Goal: Obtain resource: Download file/media

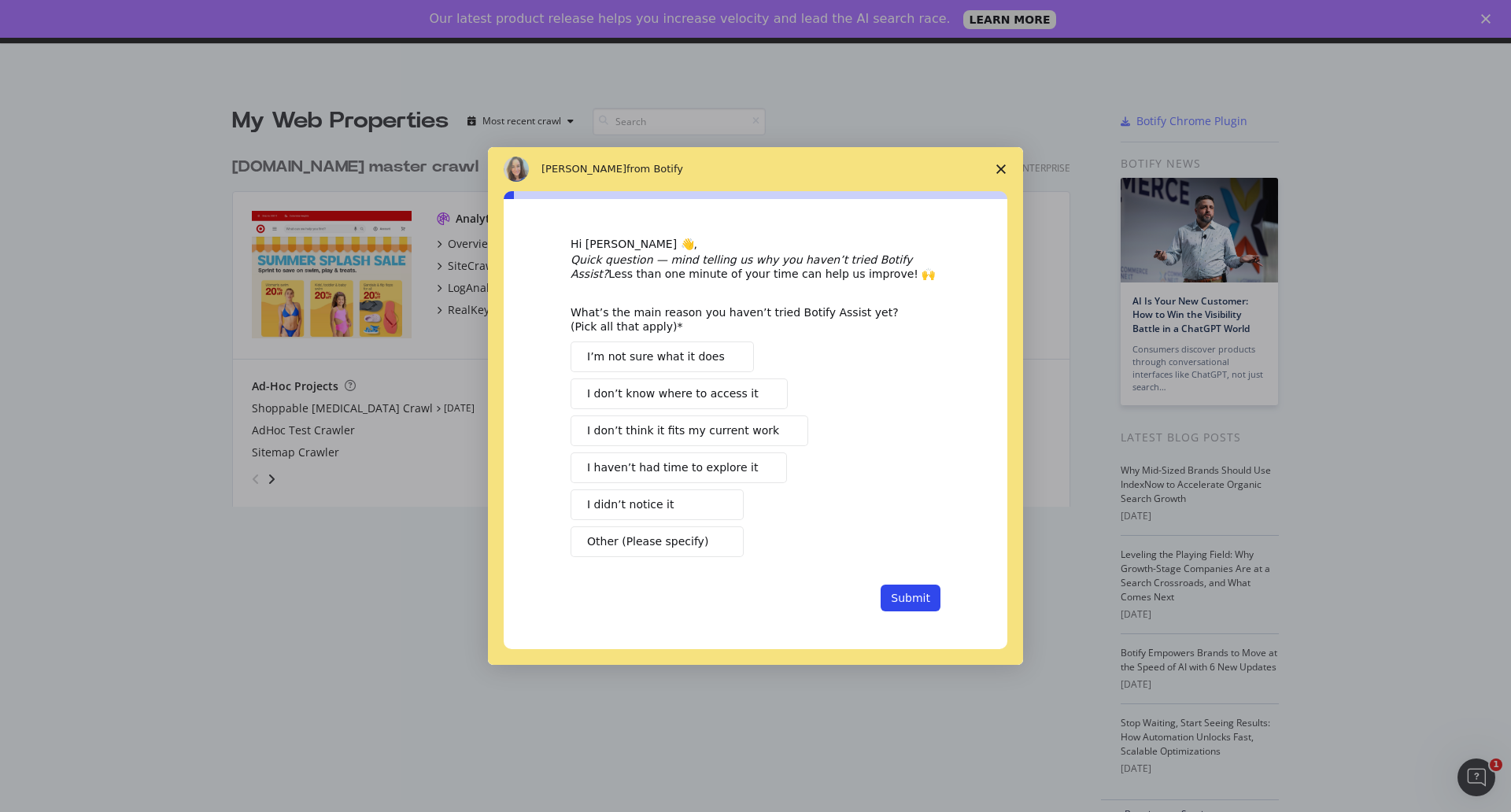
click at [1003, 175] on span "Close survey" at bounding box center [1001, 169] width 44 height 44
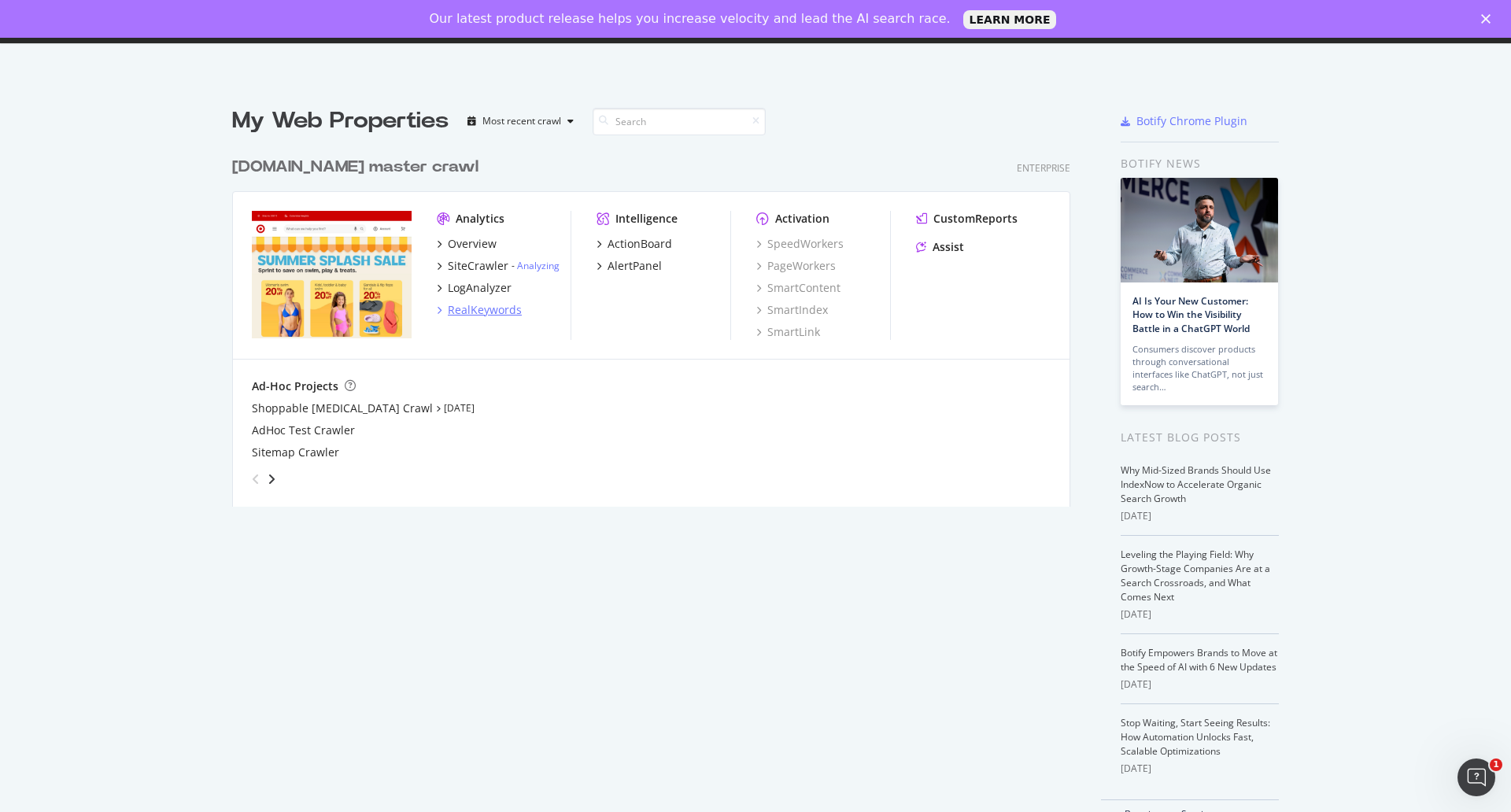
click at [460, 313] on div "RealKeywords" at bounding box center [484, 310] width 74 height 16
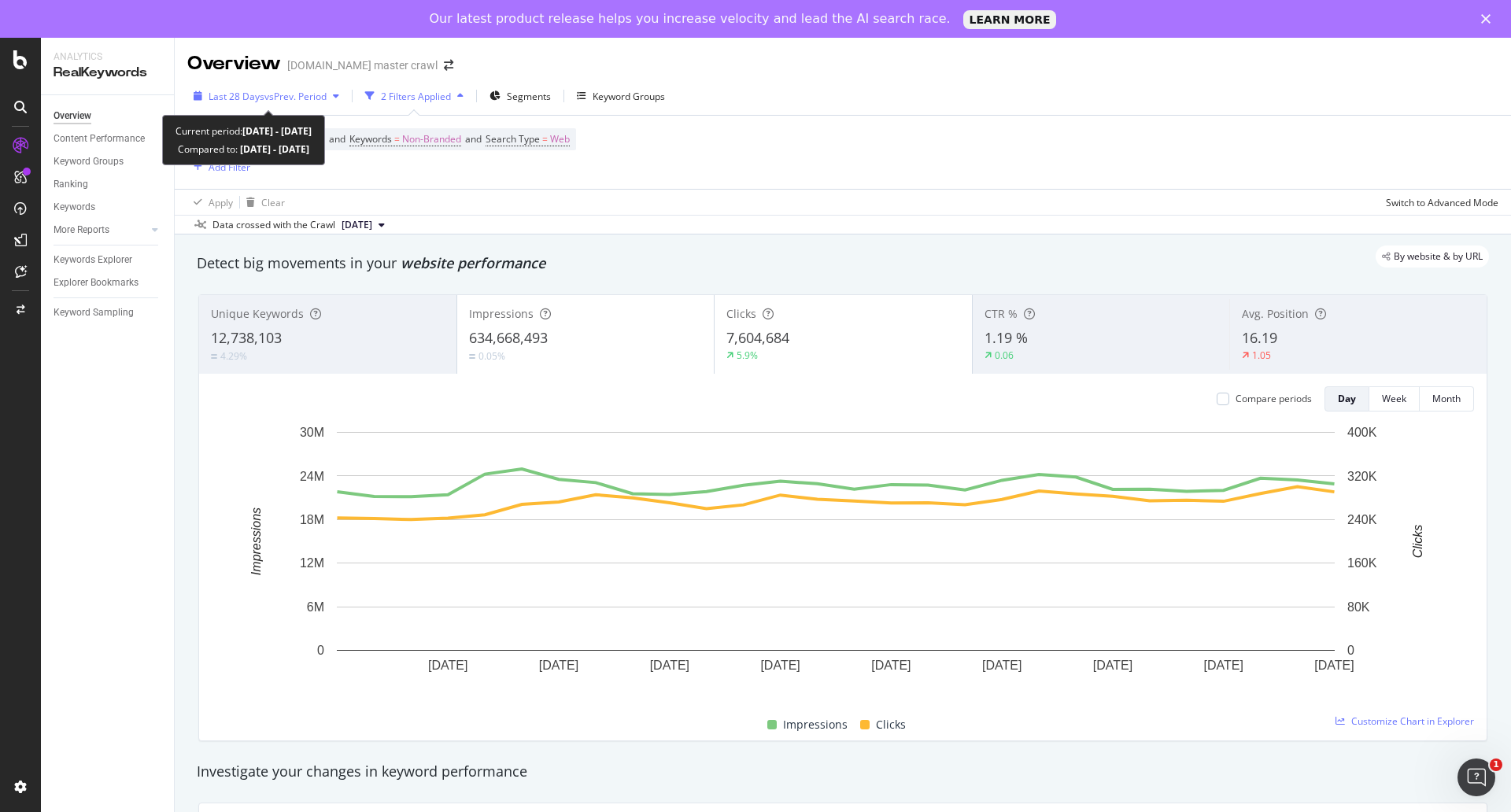
click at [255, 95] on span "Last 28 Days" at bounding box center [236, 96] width 56 height 13
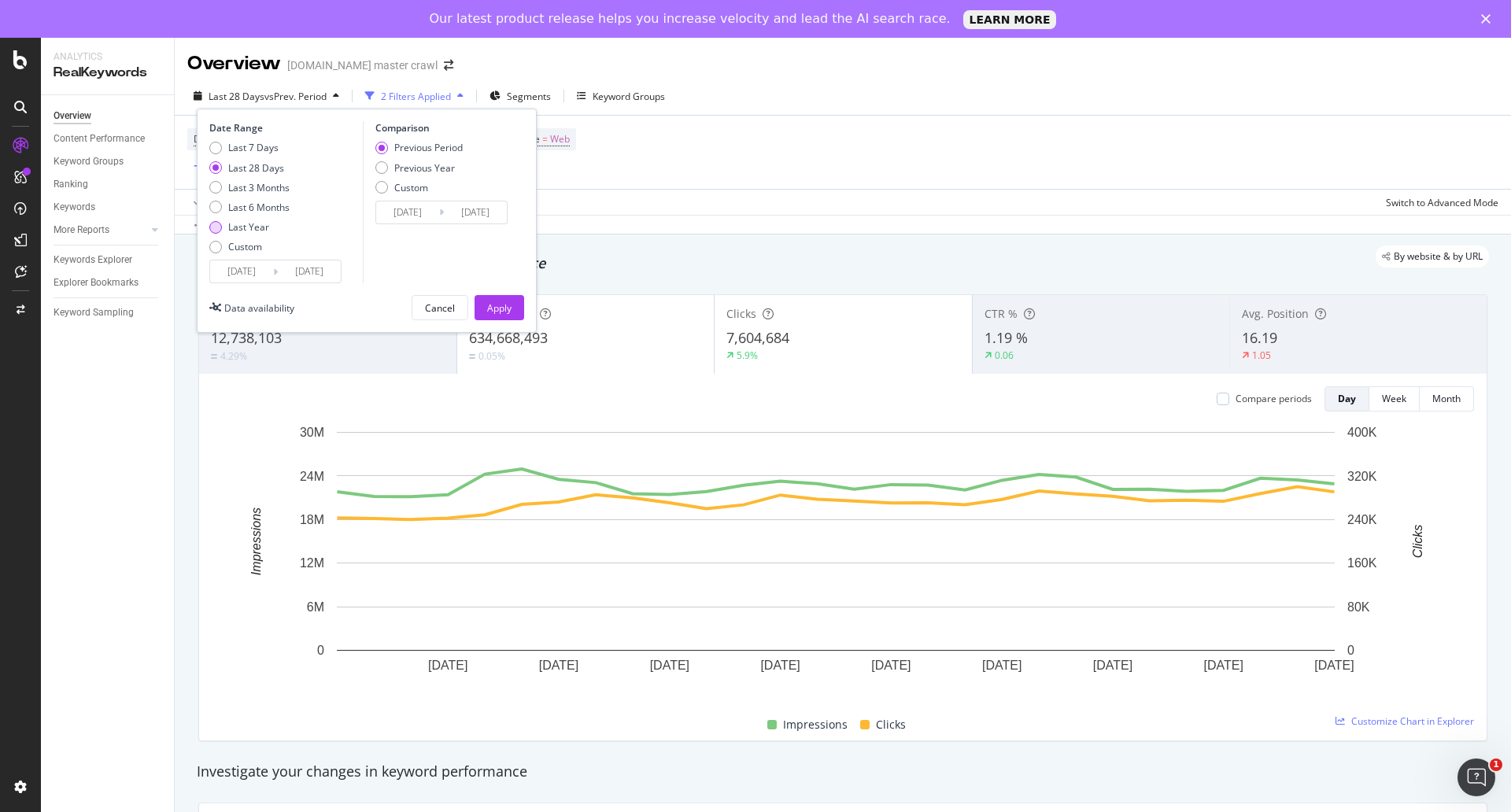
click at [238, 228] on div "Last Year" at bounding box center [248, 227] width 41 height 13
type input "[DATE]"
click at [488, 313] on div "Apply" at bounding box center [500, 308] width 25 height 13
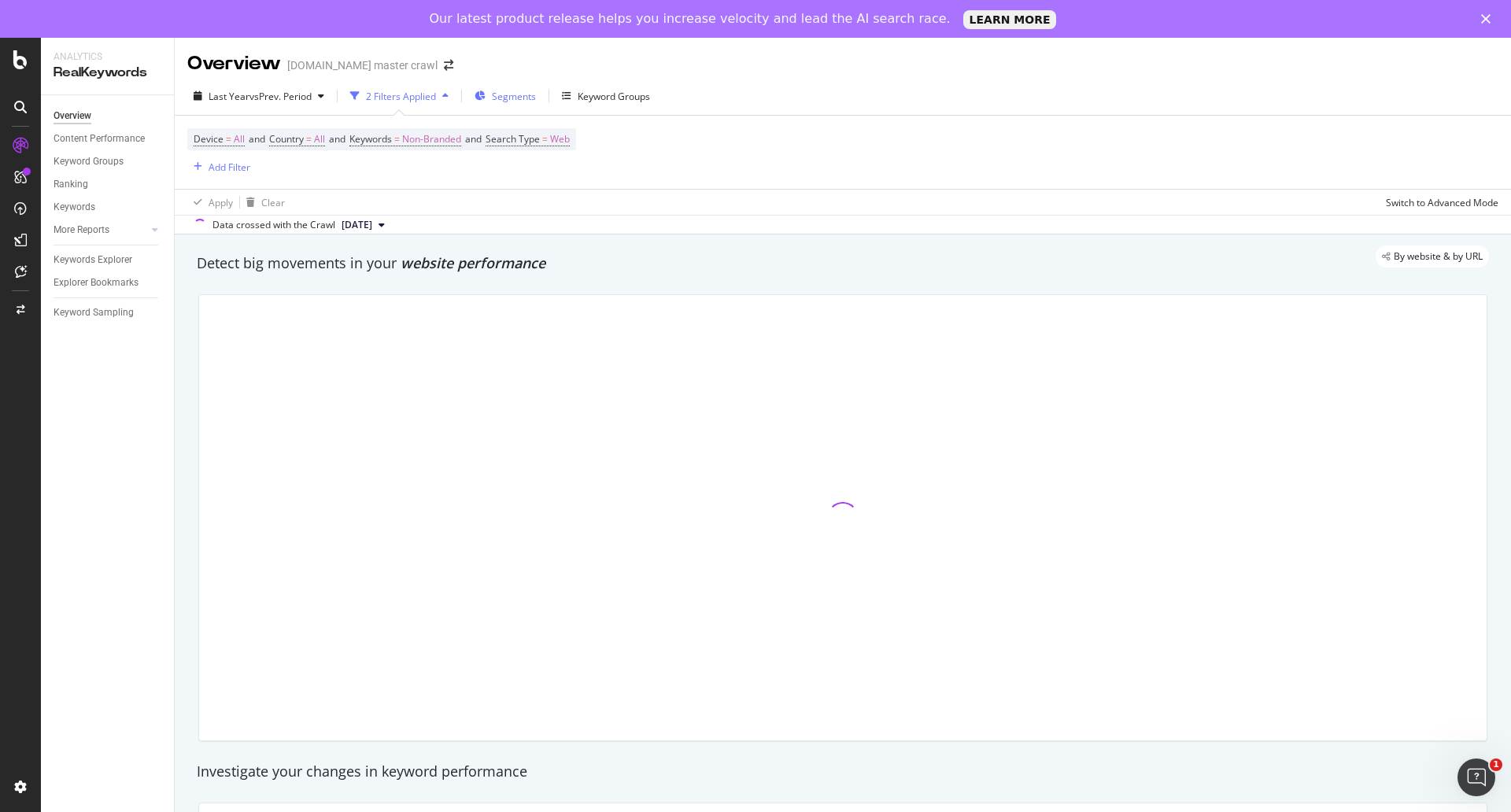
click at [501, 88] on div "Segments" at bounding box center [504, 95] width 61 height 24
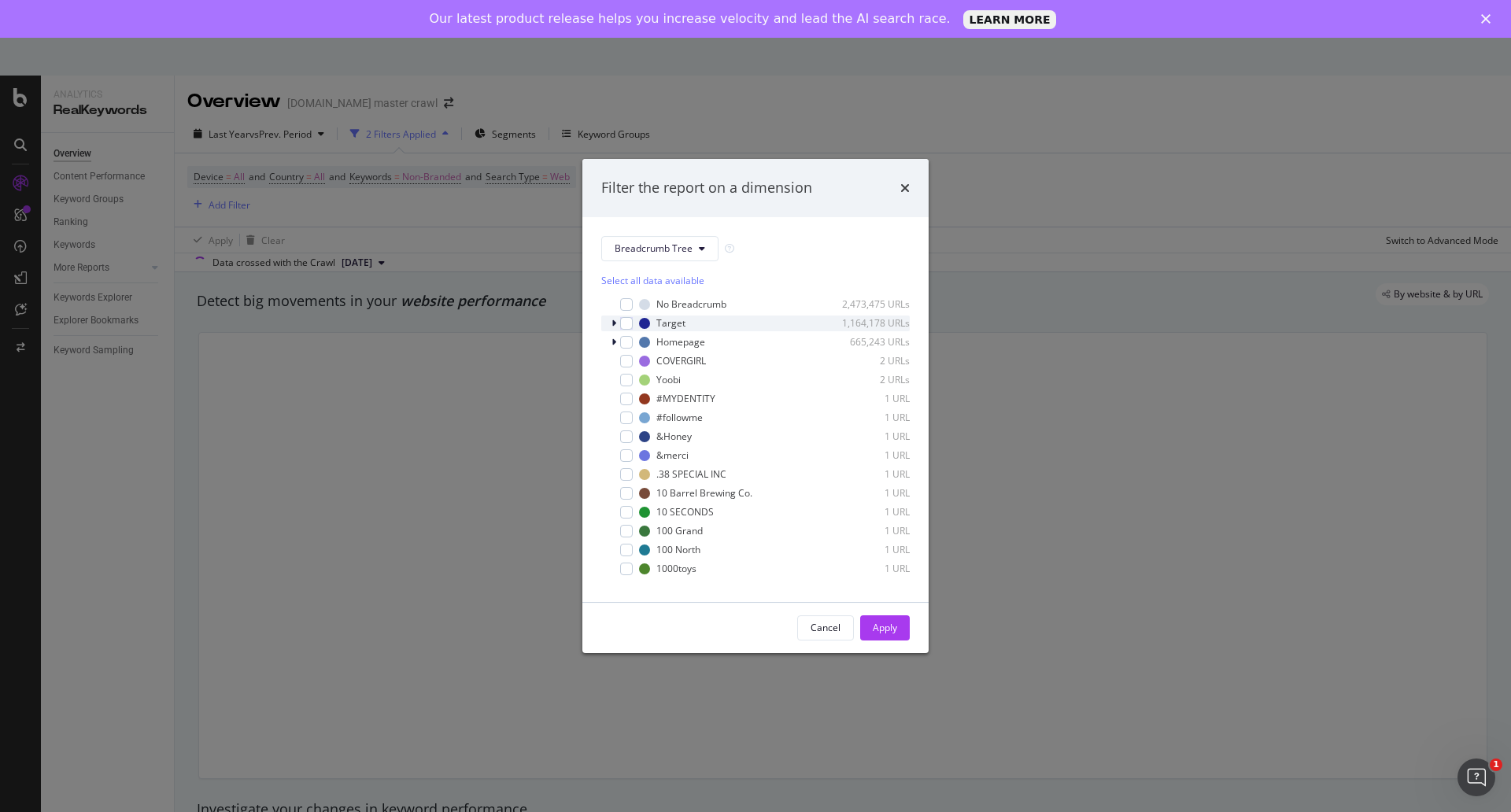
click at [617, 321] on div "modal" at bounding box center [616, 323] width 9 height 16
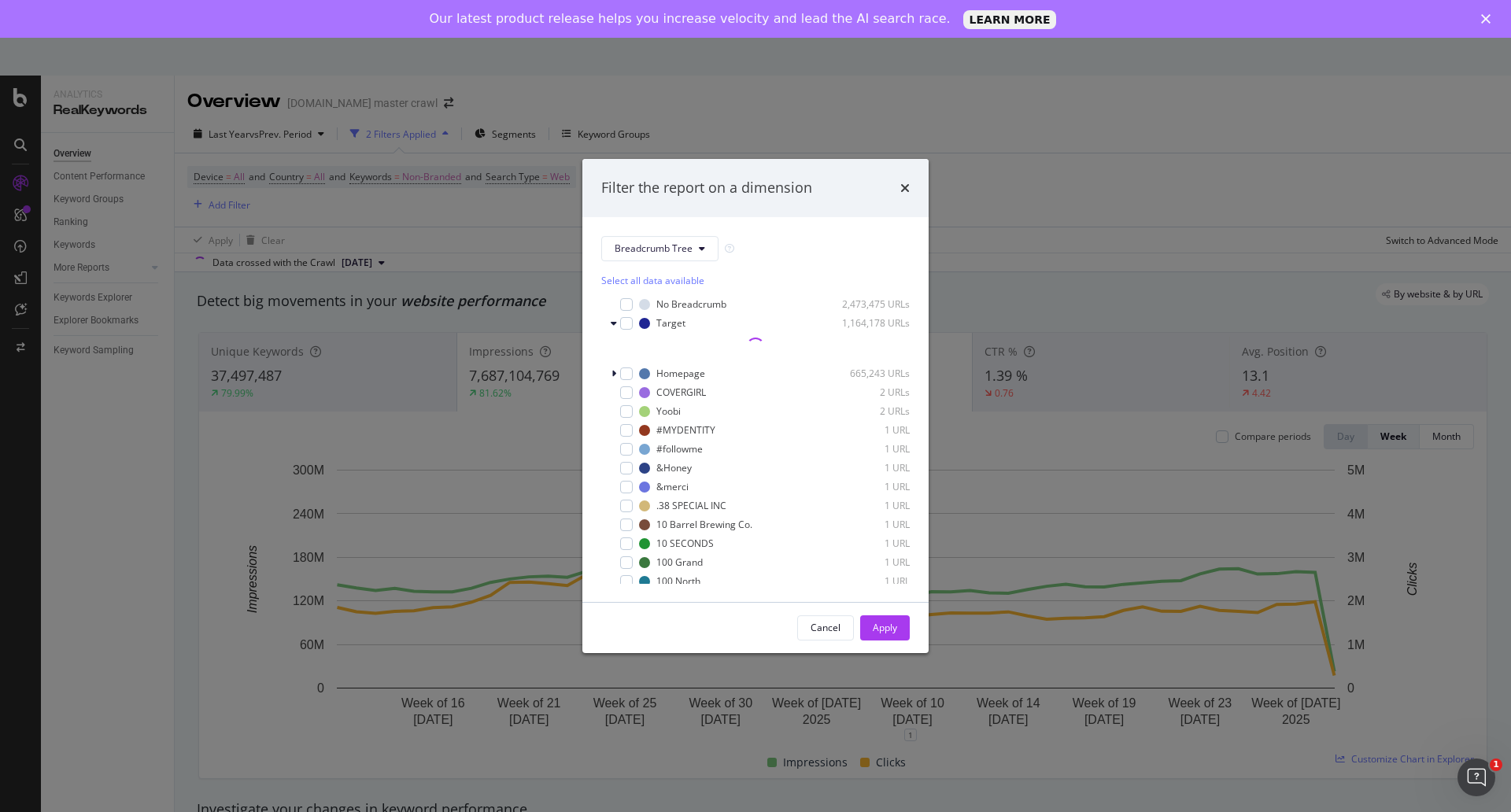
click at [909, 191] on div "Filter the report on a dimension" at bounding box center [756, 188] width 347 height 59
click at [906, 188] on icon "times" at bounding box center [905, 187] width 9 height 12
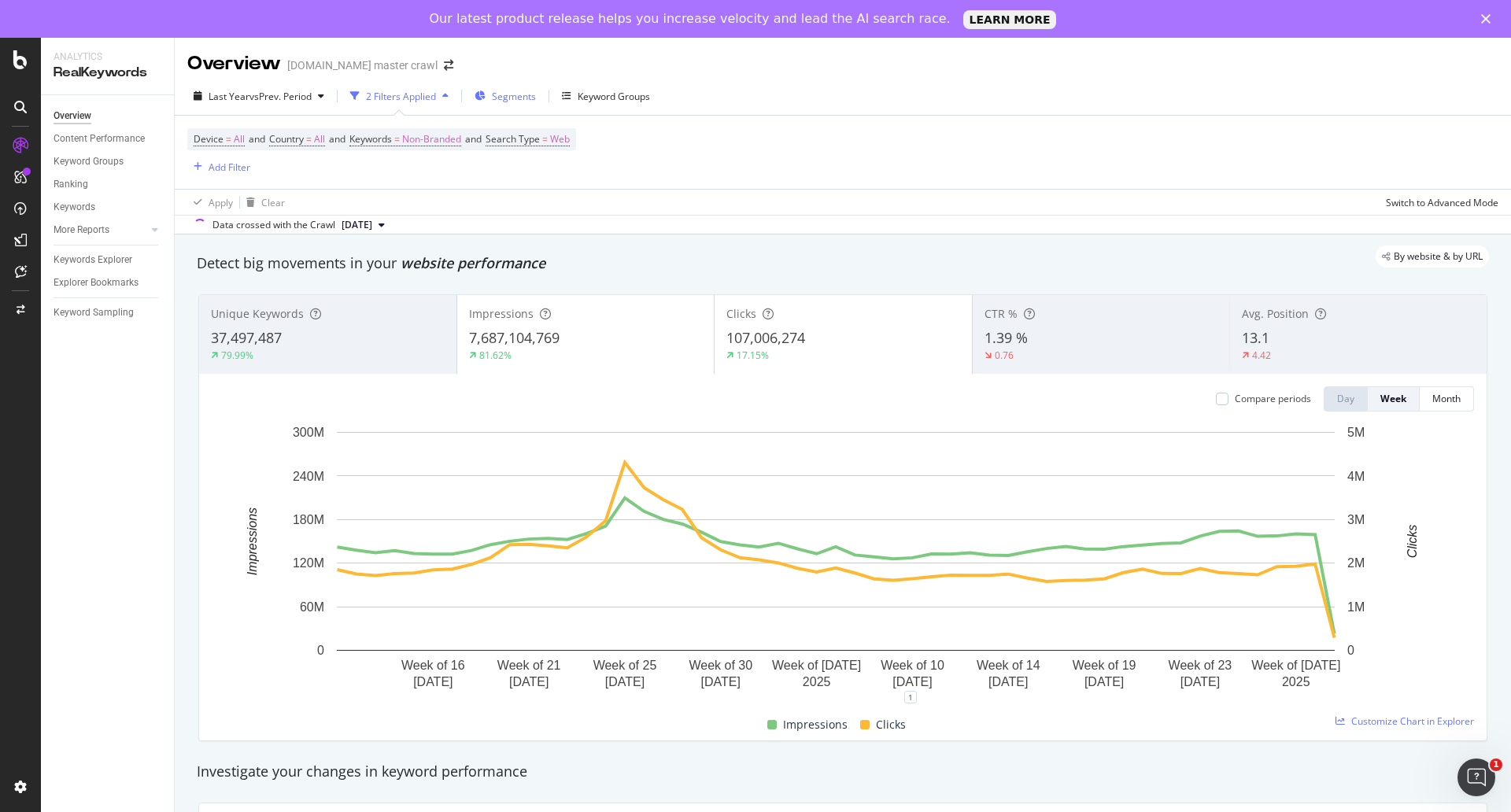
click at [509, 93] on span "Segments" at bounding box center [514, 96] width 44 height 13
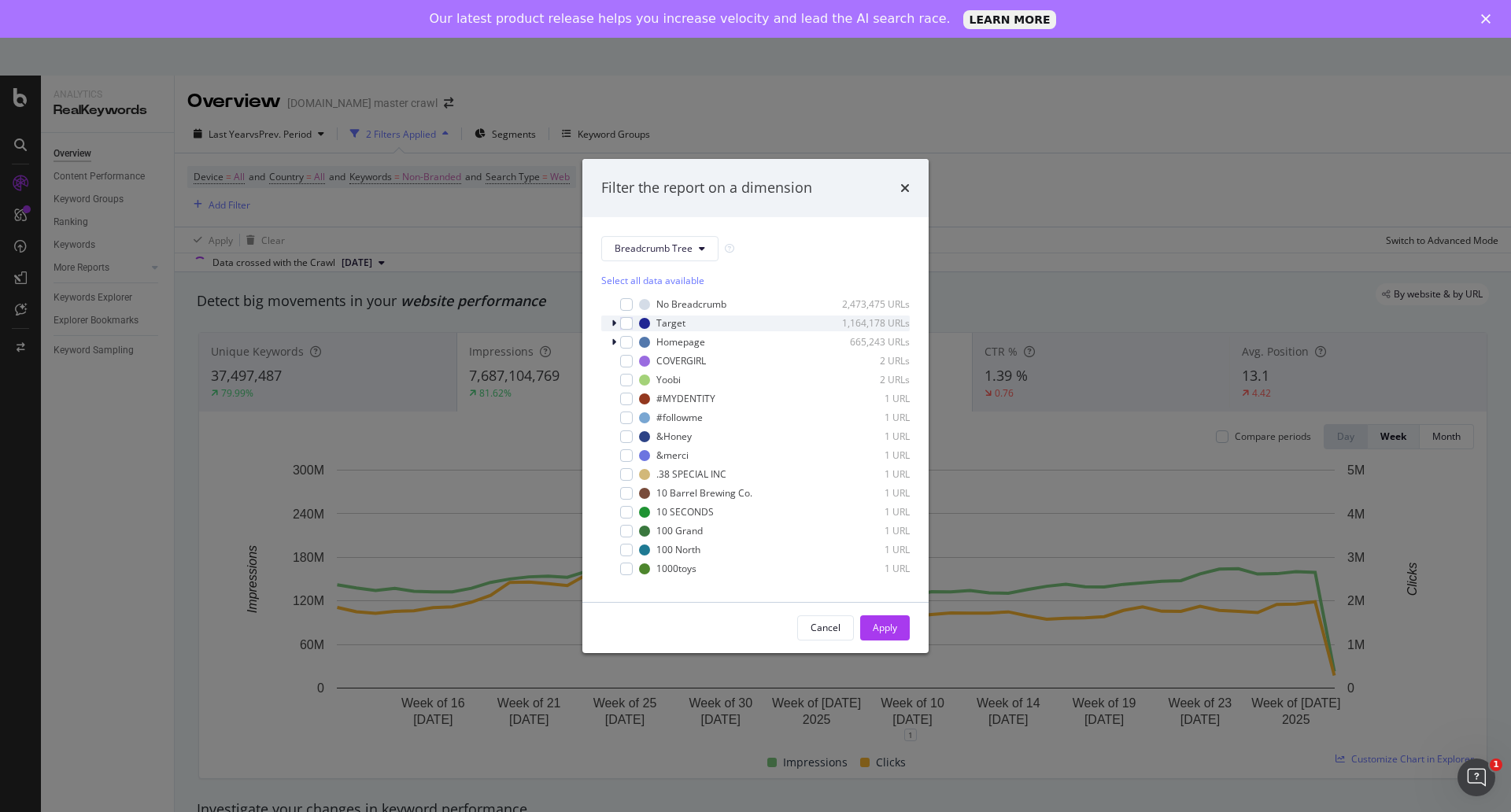
click at [610, 323] on div "Target 1,164,178 URLs" at bounding box center [756, 323] width 309 height 16
click at [612, 324] on icon "modal" at bounding box center [614, 323] width 7 height 9
click at [612, 323] on icon "modal" at bounding box center [613, 323] width 5 height 9
click at [826, 626] on div "Cancel" at bounding box center [825, 627] width 30 height 13
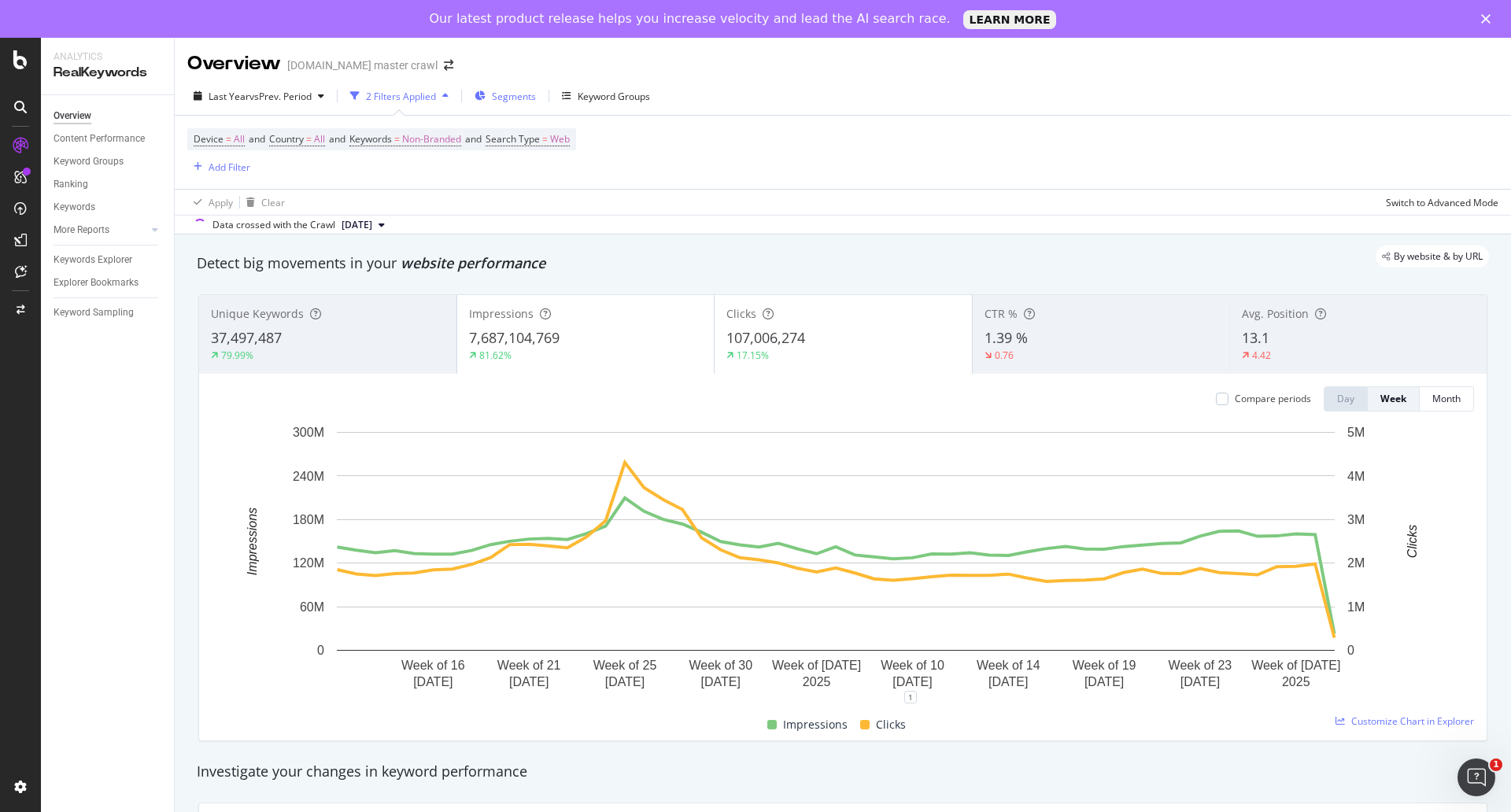
click at [521, 103] on div "Segments" at bounding box center [504, 95] width 61 height 24
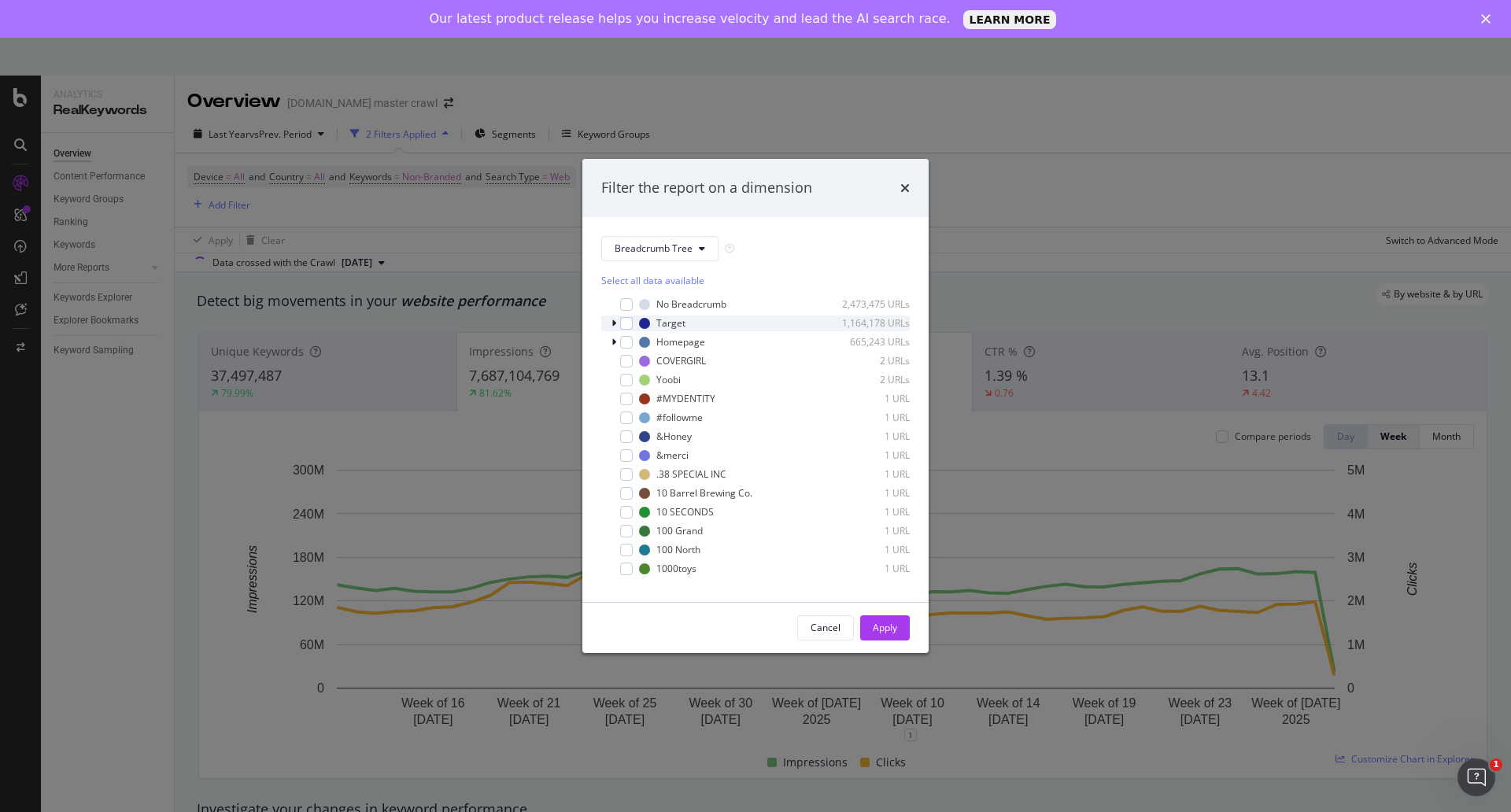
click at [616, 327] on icon "modal" at bounding box center [613, 323] width 5 height 9
click at [616, 325] on icon "modal" at bounding box center [614, 323] width 7 height 9
click at [824, 634] on div "Cancel" at bounding box center [825, 627] width 30 height 13
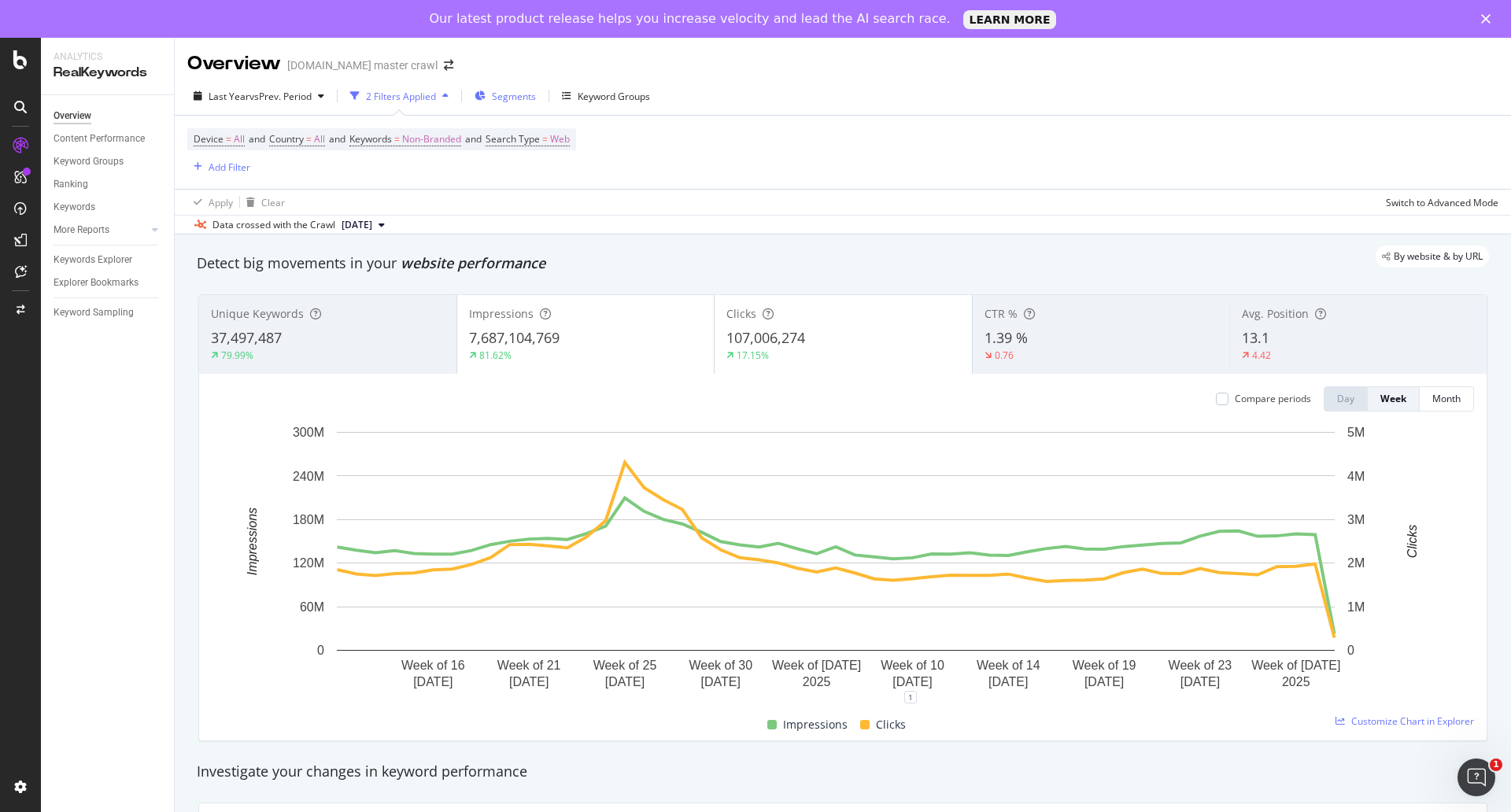
click at [514, 98] on span "Segments" at bounding box center [514, 96] width 44 height 13
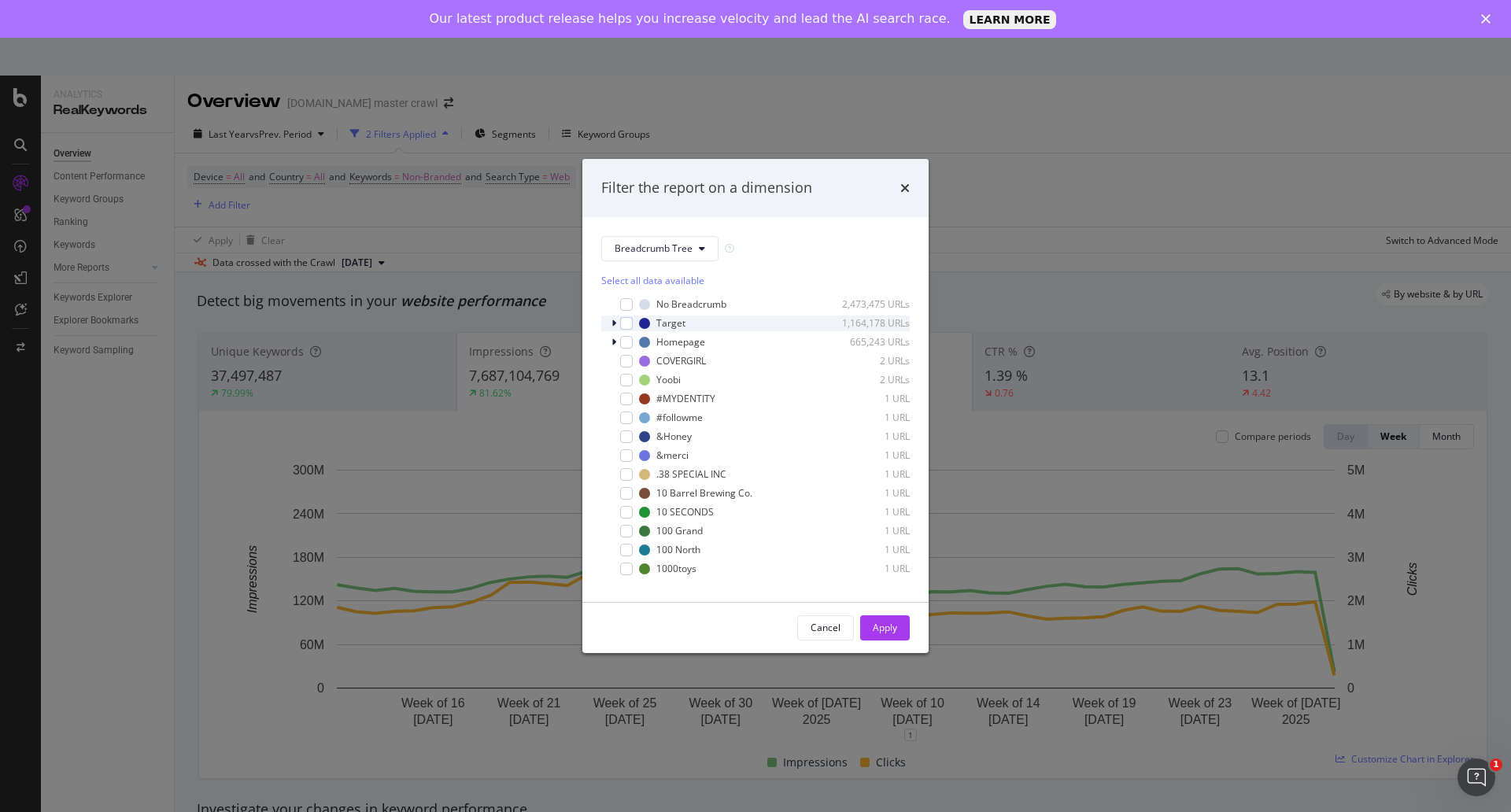
click at [612, 323] on icon "modal" at bounding box center [613, 323] width 5 height 9
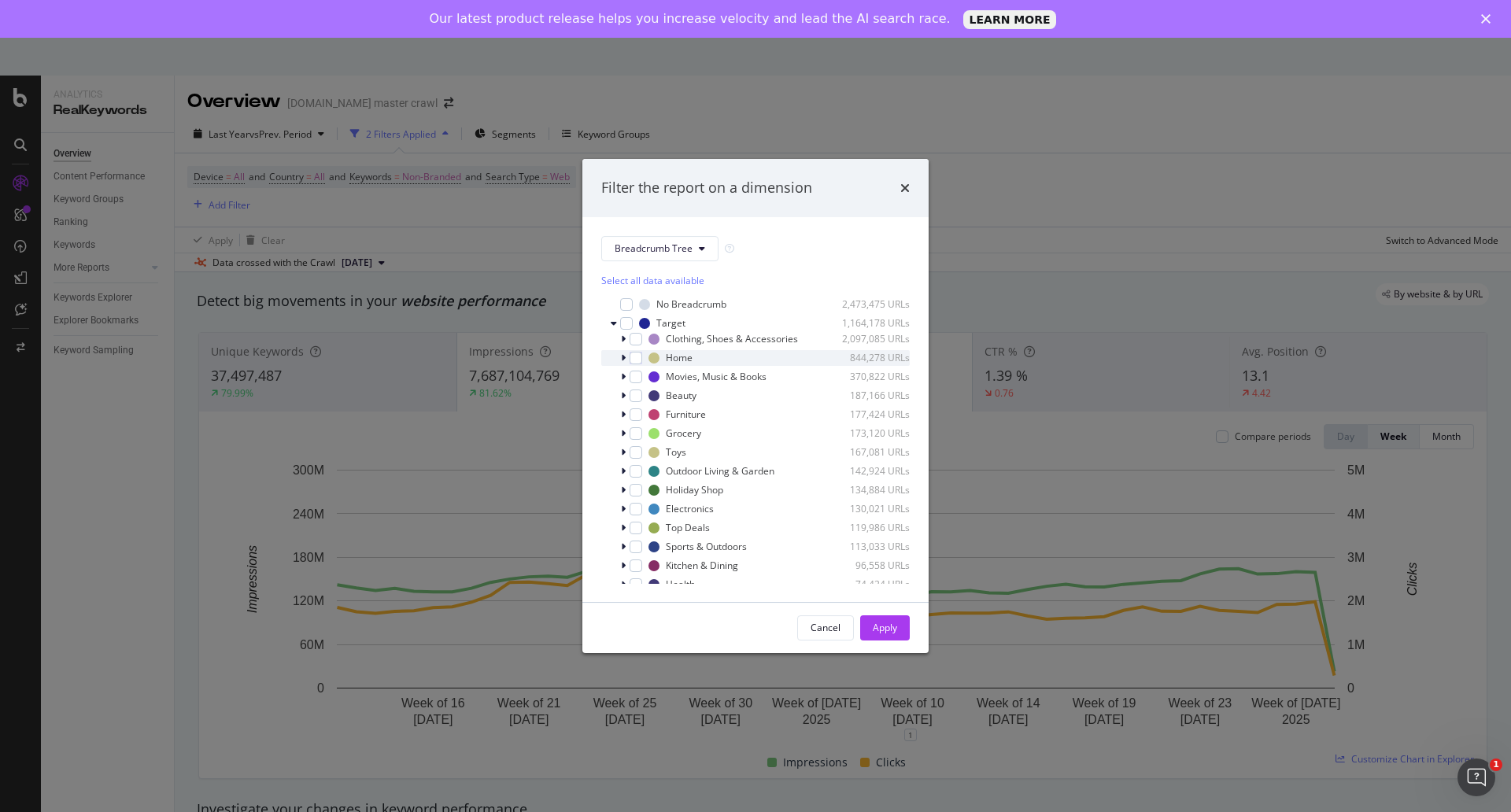
click at [625, 365] on div "modal" at bounding box center [625, 358] width 9 height 16
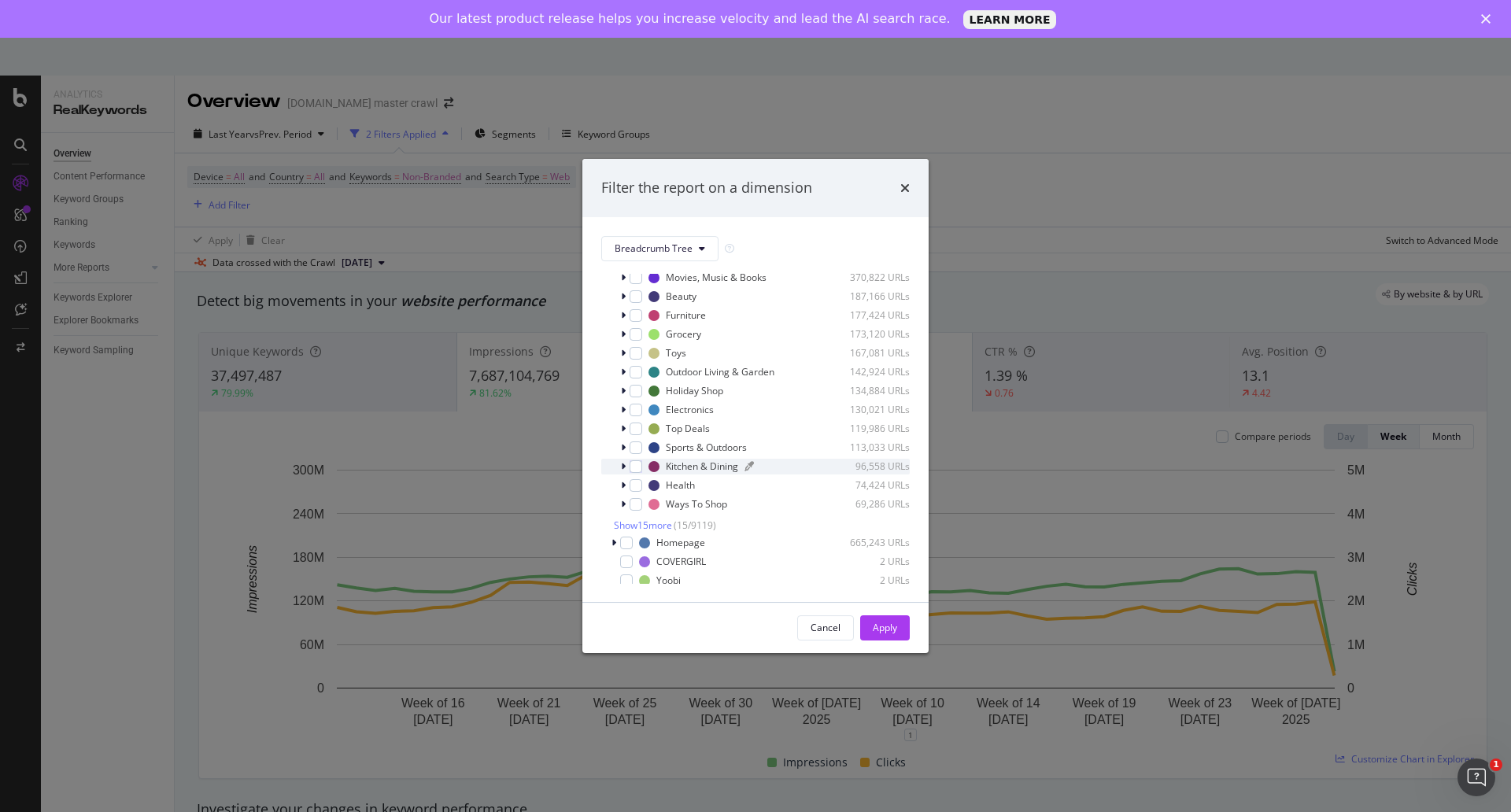
scroll to position [431, 0]
click at [658, 533] on span "Show 15 more" at bounding box center [643, 526] width 59 height 13
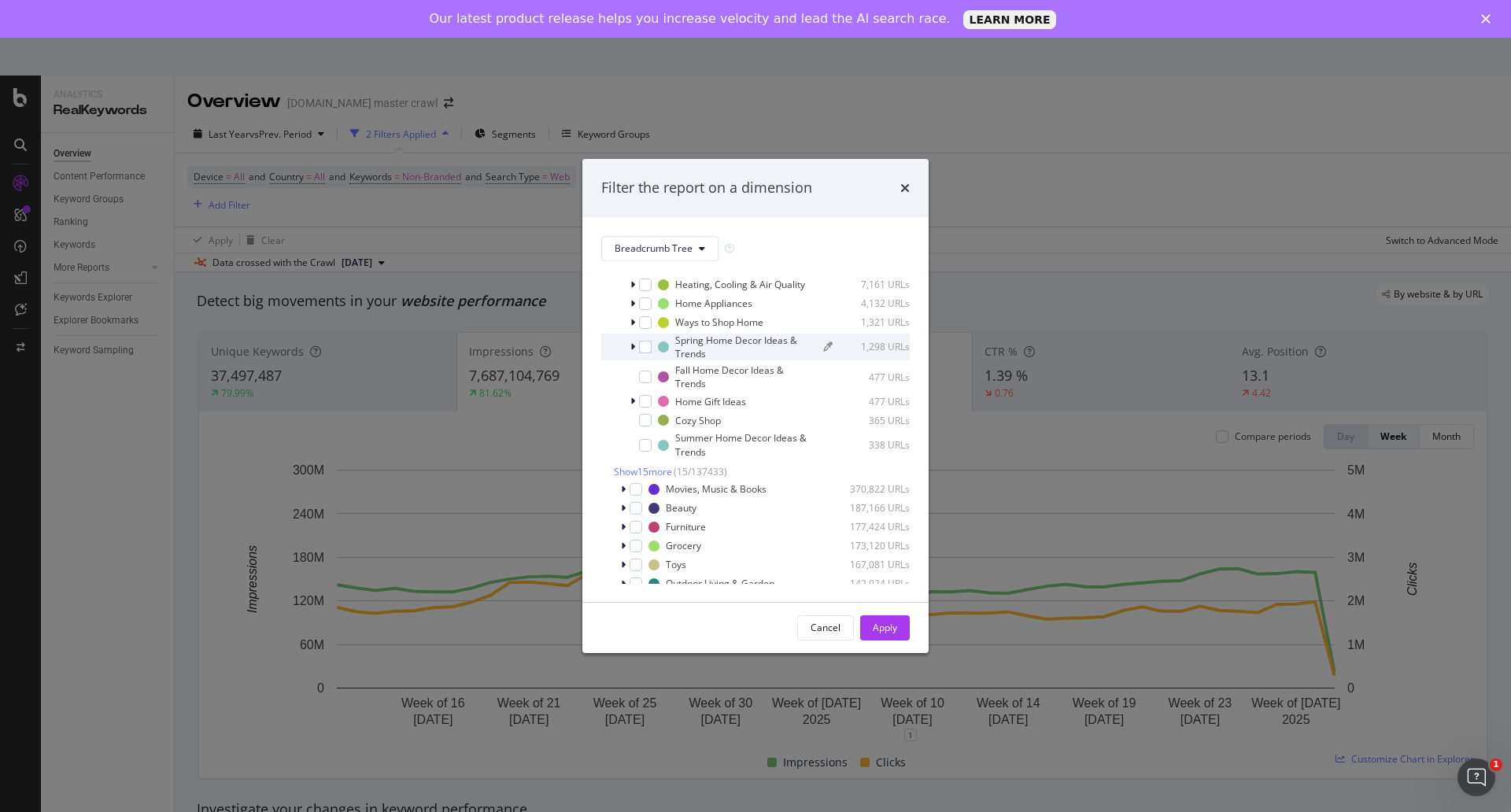
scroll to position [225, 0]
click at [654, 474] on span "Show 15 more" at bounding box center [643, 467] width 59 height 13
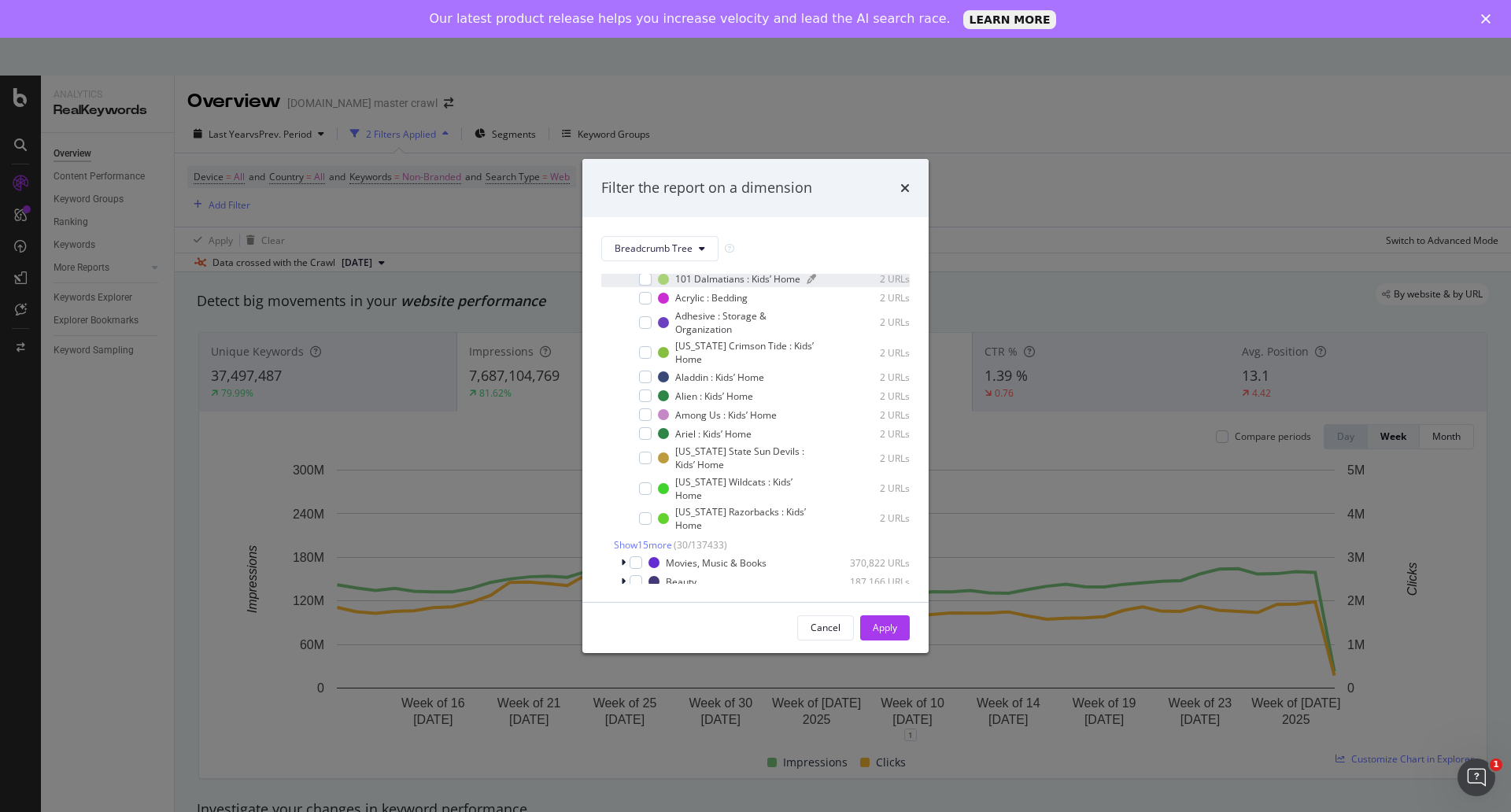
scroll to position [526, 0]
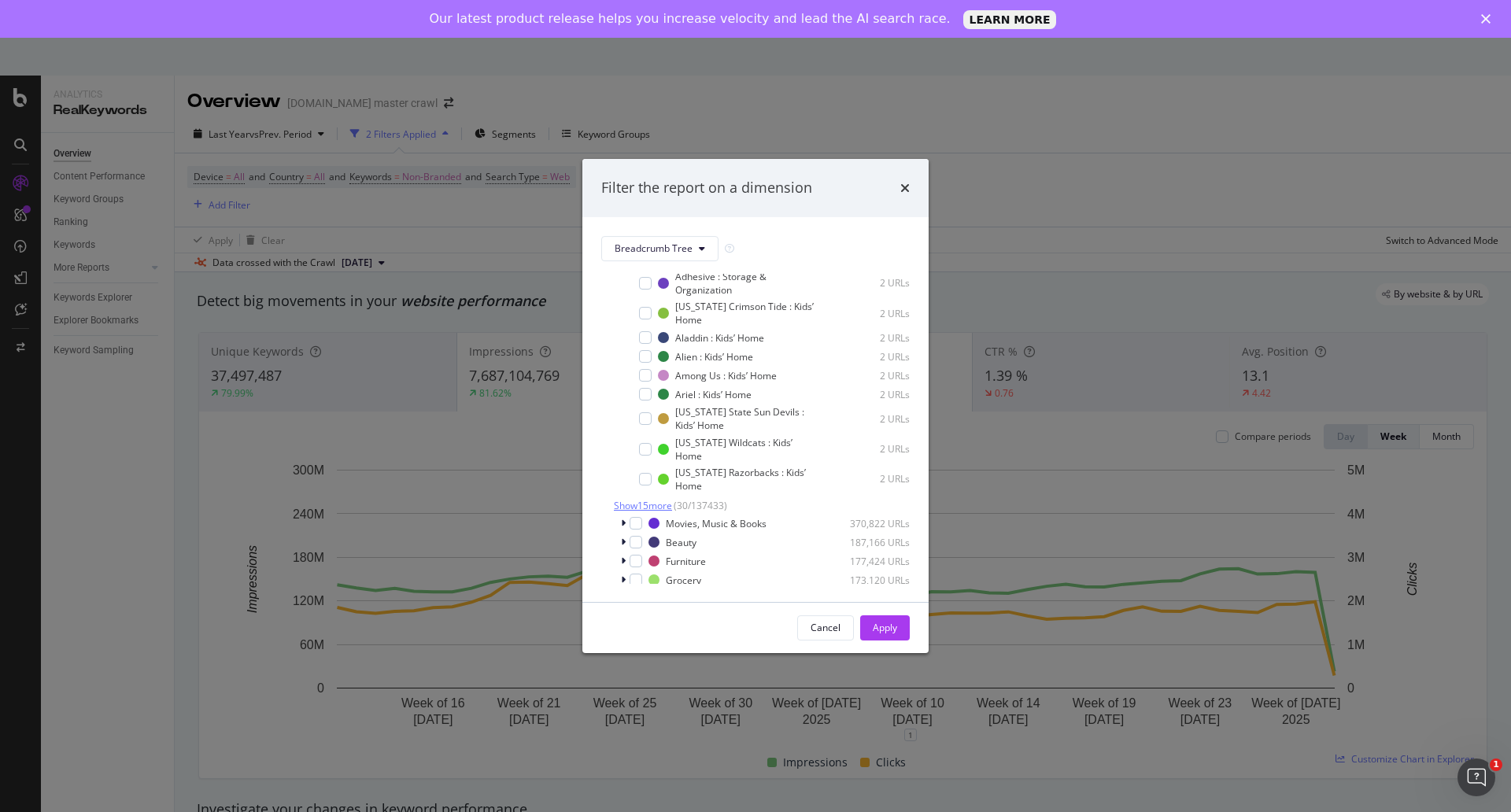
click at [658, 512] on span "Show 15 more" at bounding box center [643, 505] width 59 height 13
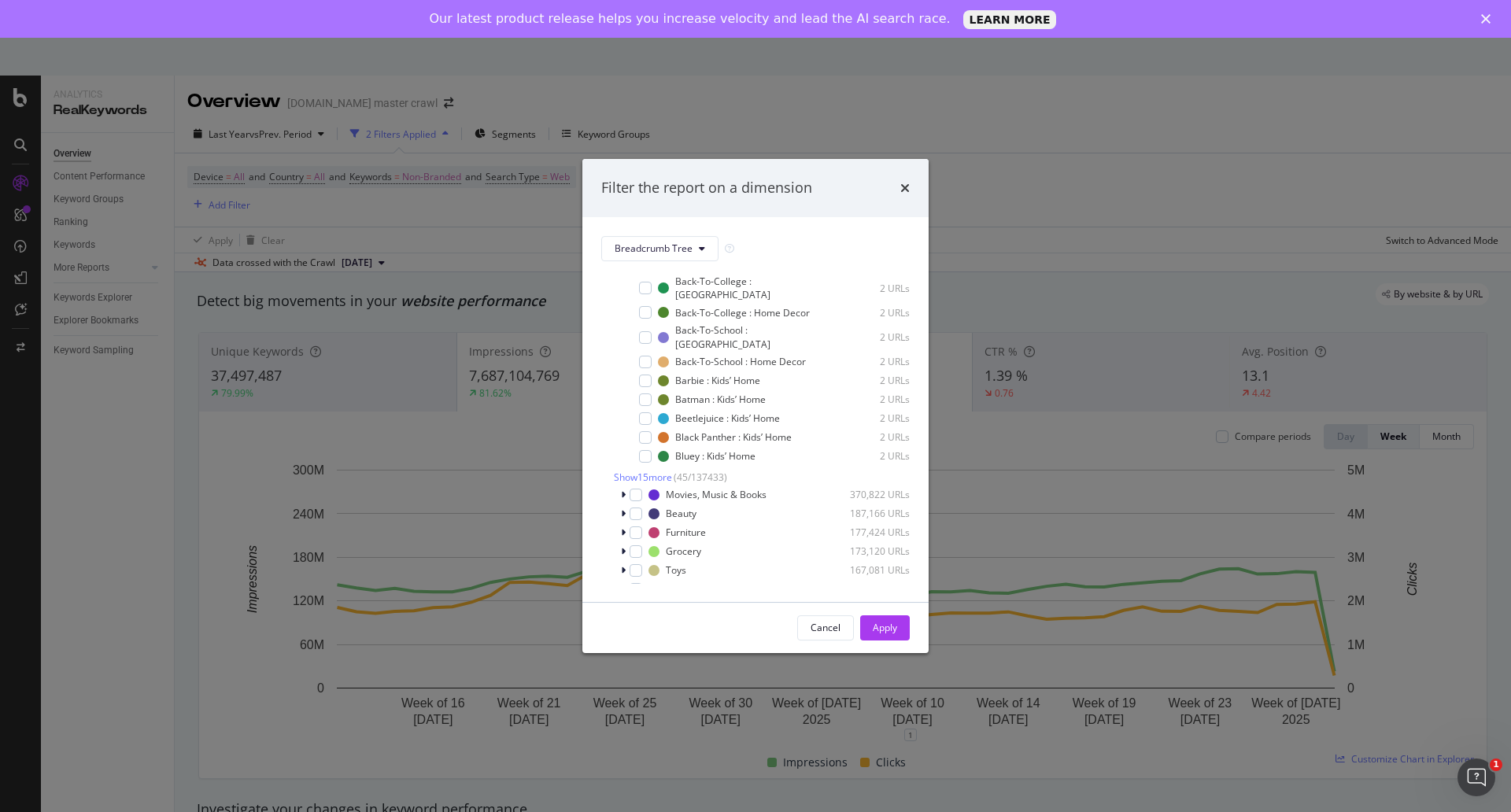
scroll to position [870, 0]
click at [644, 475] on span "Show 15 more" at bounding box center [643, 468] width 59 height 13
click at [654, 469] on span "Show 15 more" at bounding box center [643, 463] width 59 height 13
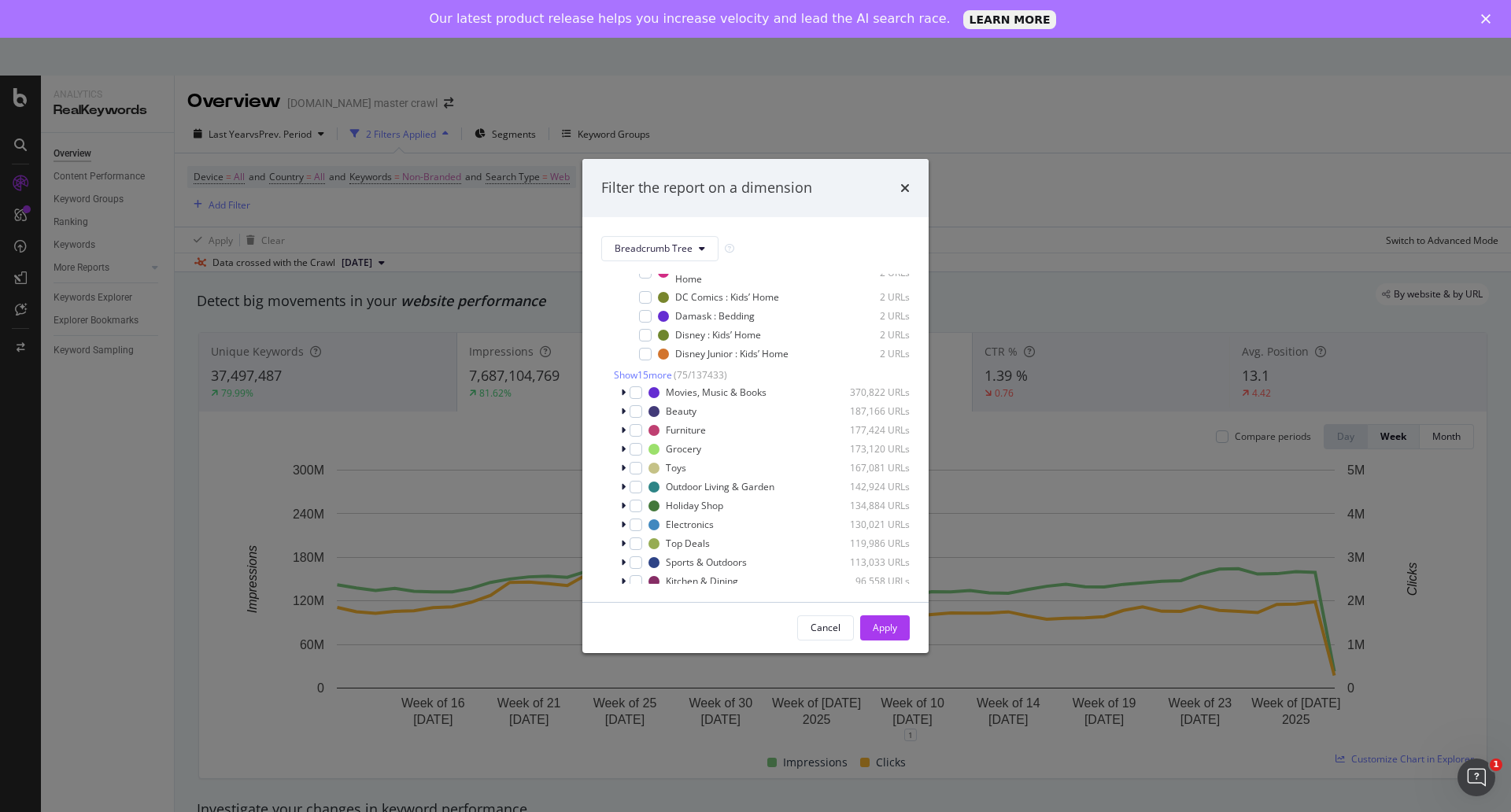
scroll to position [1623, 0]
click at [660, 366] on span "Show 15 more" at bounding box center [643, 360] width 59 height 13
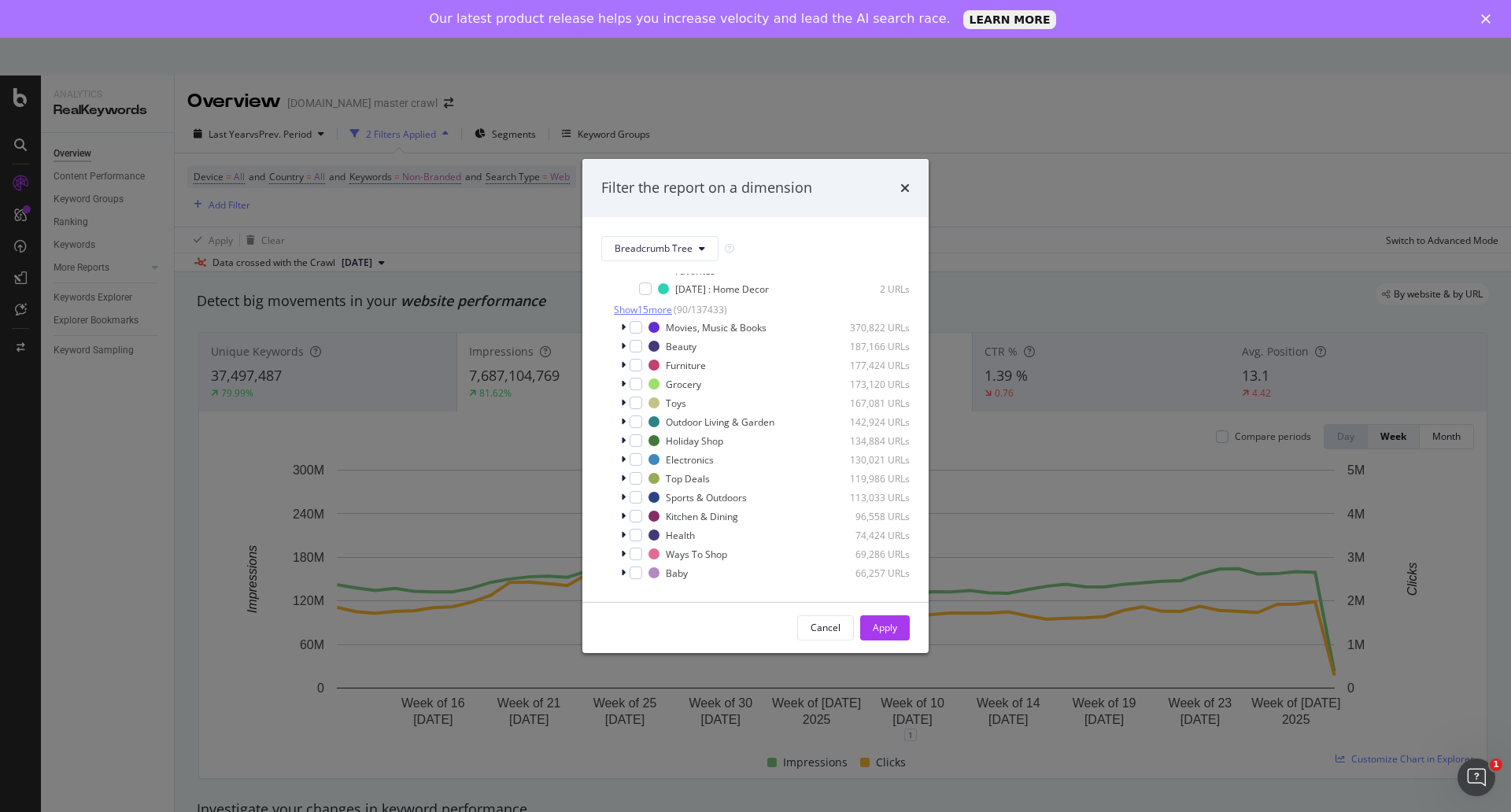
click at [654, 316] on span "Show 15 more" at bounding box center [643, 310] width 59 height 13
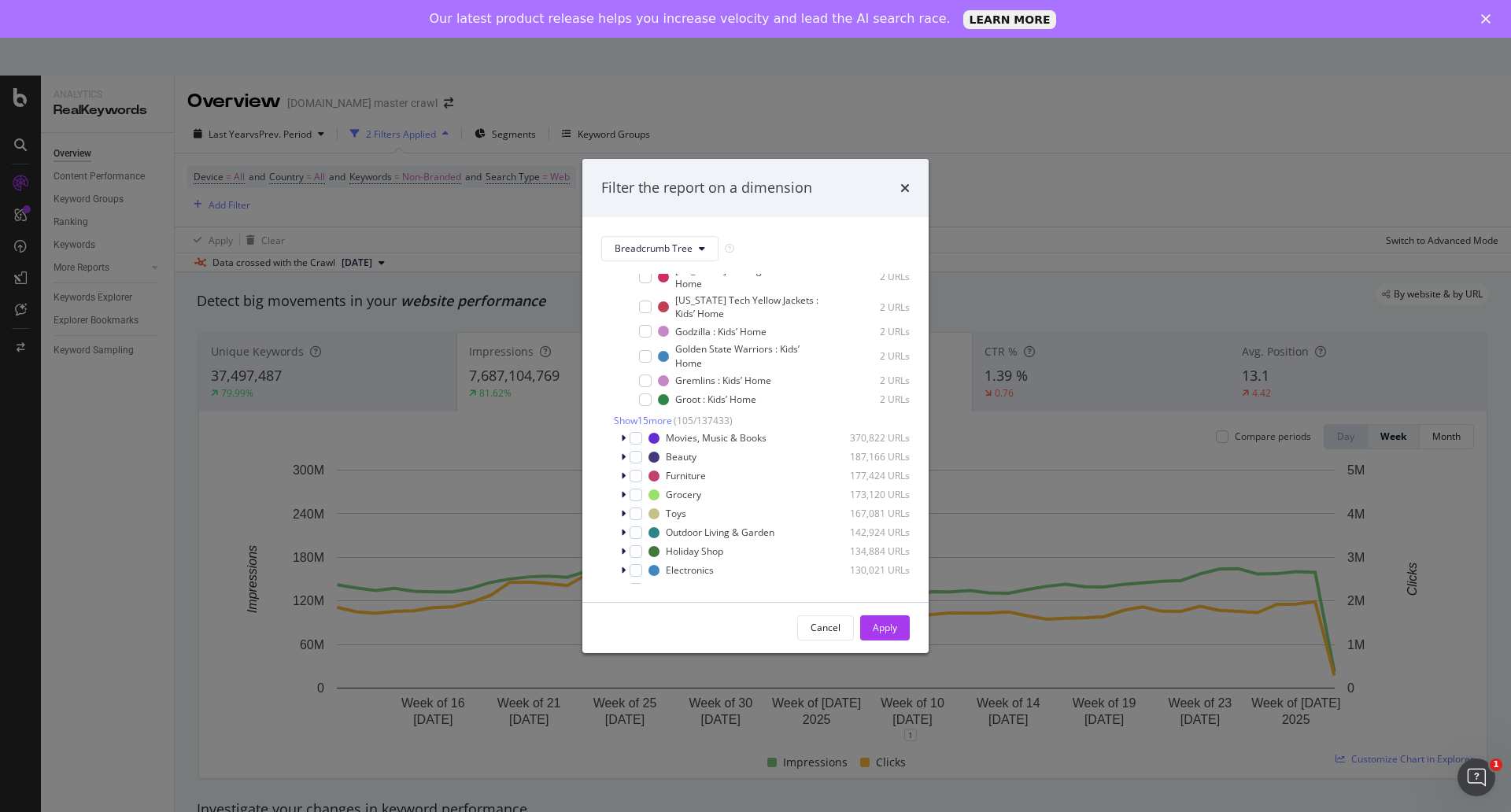
scroll to position [2253, 0]
click at [659, 427] on span "Show 15 more" at bounding box center [643, 419] width 59 height 13
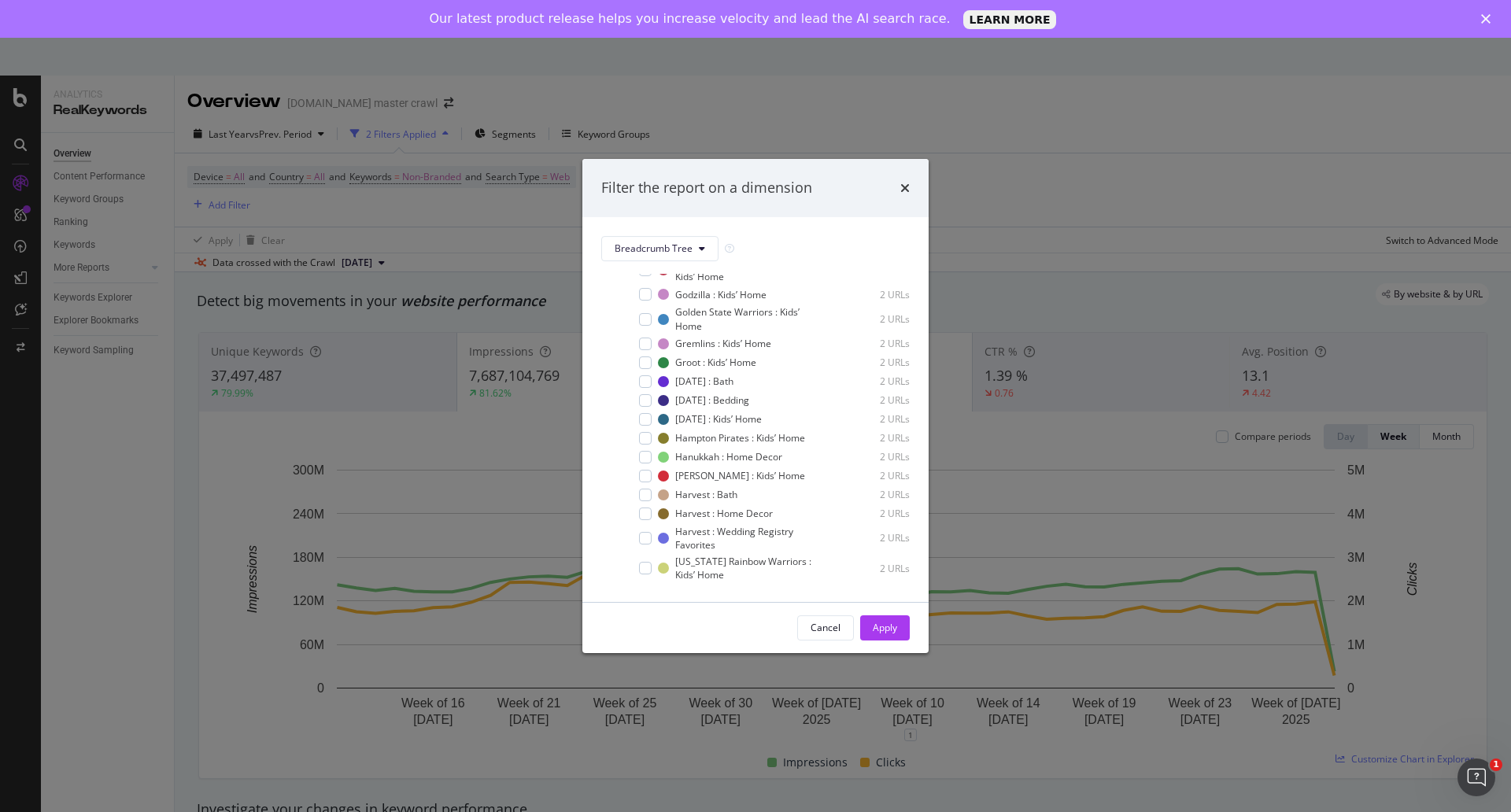
scroll to position [2305, 0]
click at [648, 373] on div "modal" at bounding box center [645, 366] width 12 height 12
click at [644, 392] on div "modal" at bounding box center [645, 385] width 12 height 12
click at [649, 411] on div "modal" at bounding box center [645, 404] width 12 height 12
click at [649, 408] on icon "modal" at bounding box center [645, 404] width 7 height 8
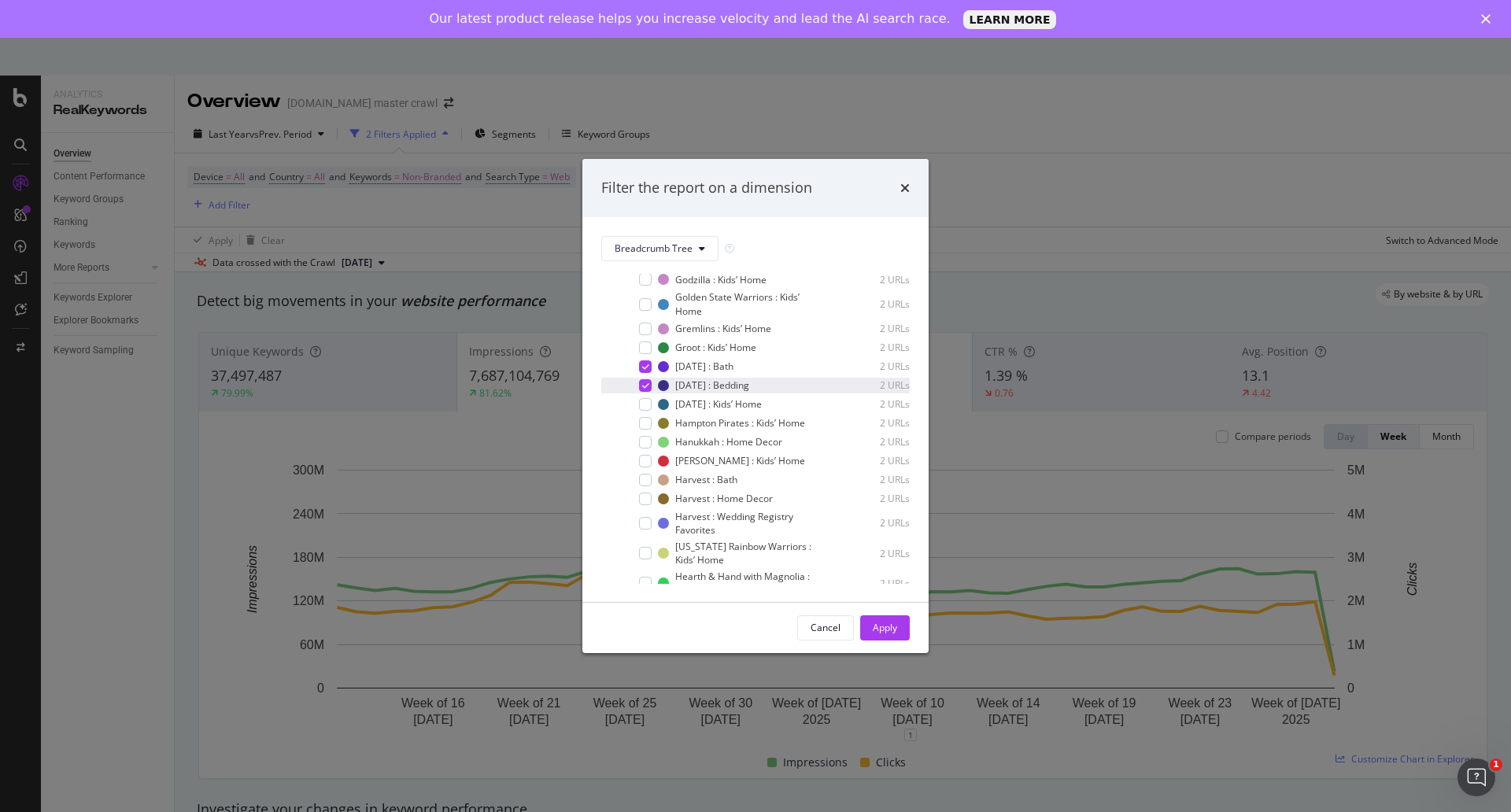
click at [647, 389] on icon "modal" at bounding box center [645, 385] width 7 height 8
click at [645, 370] on icon "modal" at bounding box center [645, 366] width 7 height 8
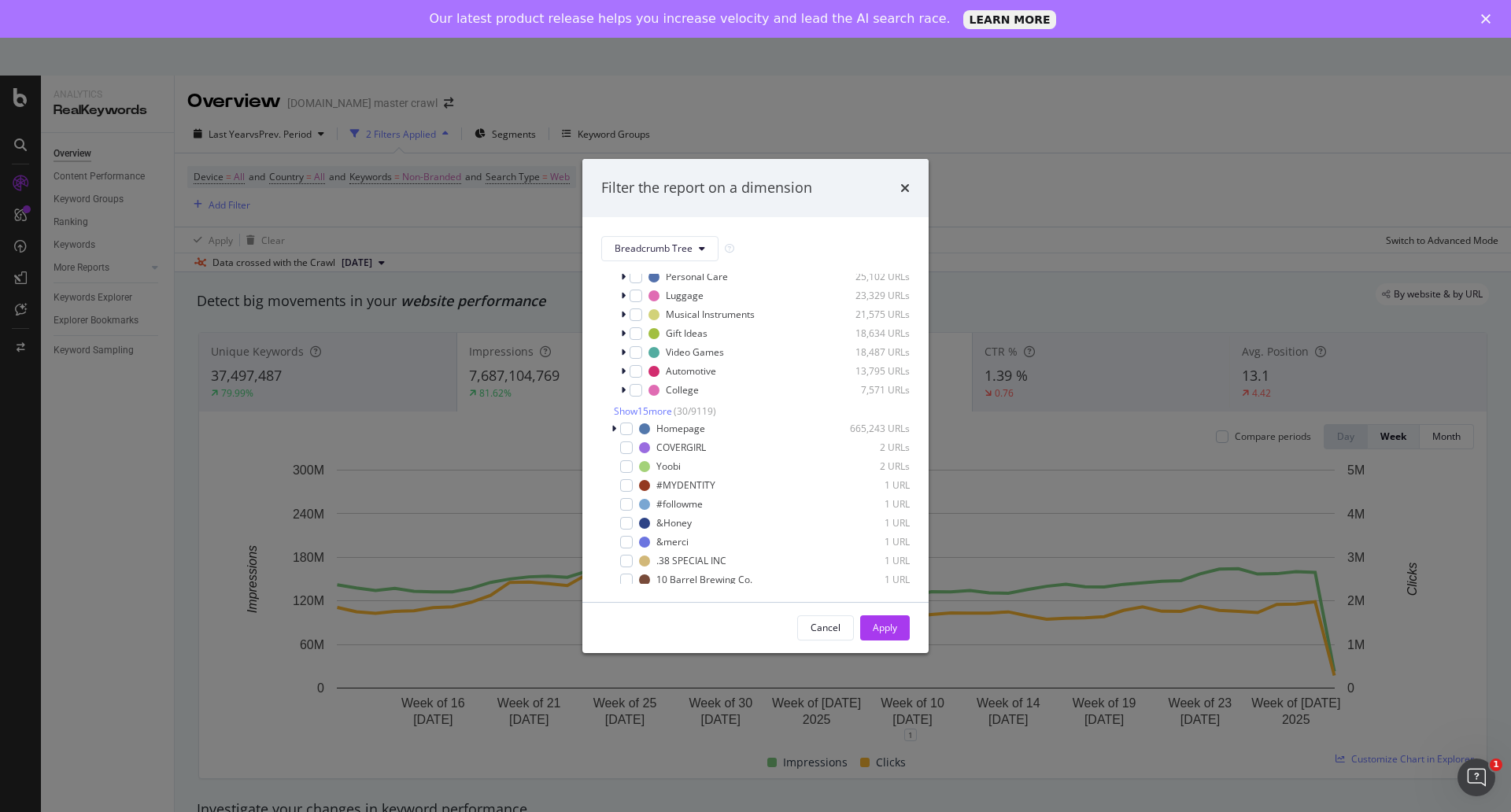
scroll to position [3126, 0]
click at [652, 418] on span "Show 15 more" at bounding box center [643, 412] width 59 height 13
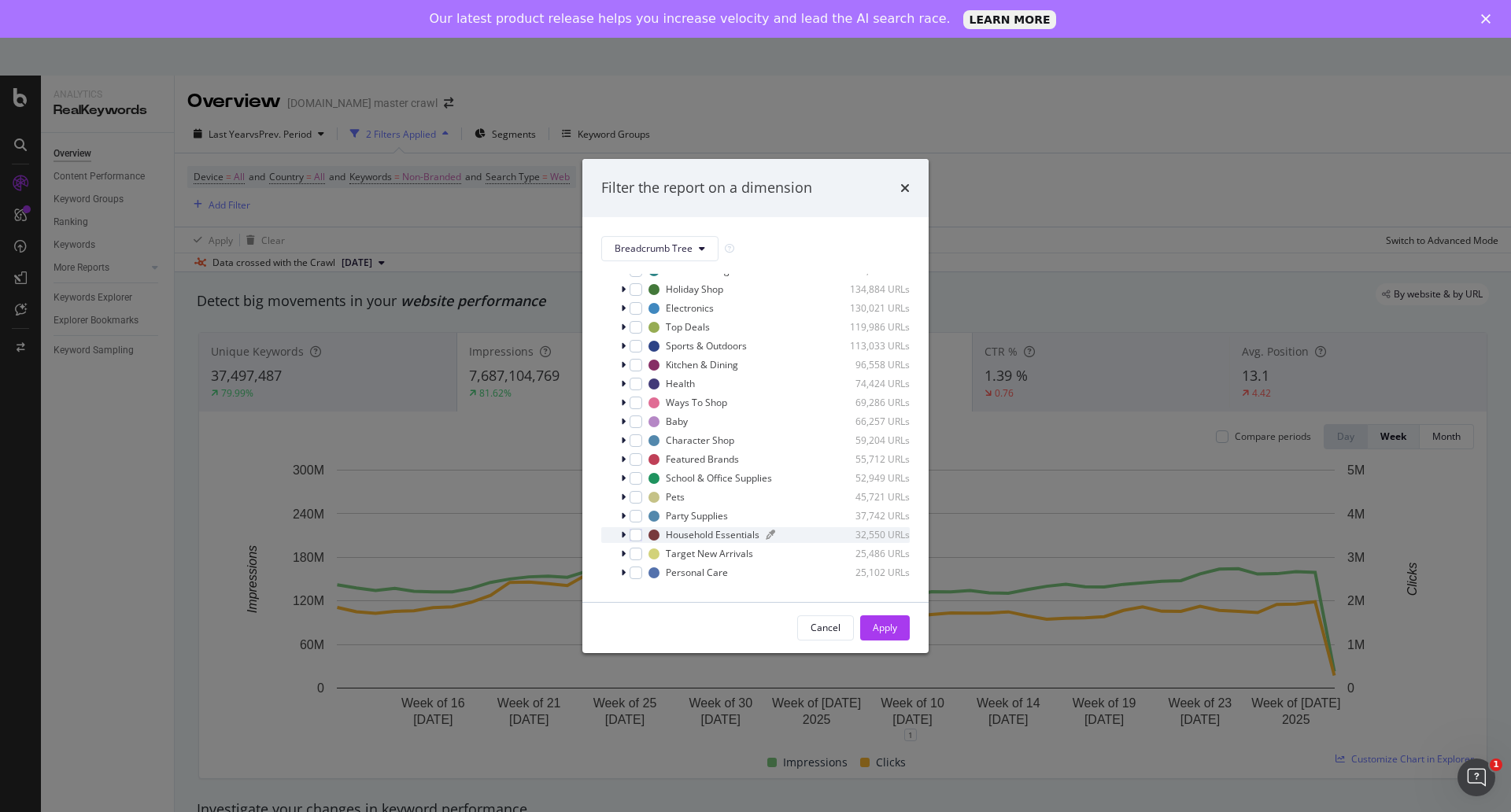
scroll to position [2833, 0]
click at [622, 275] on icon "modal" at bounding box center [622, 270] width 5 height 9
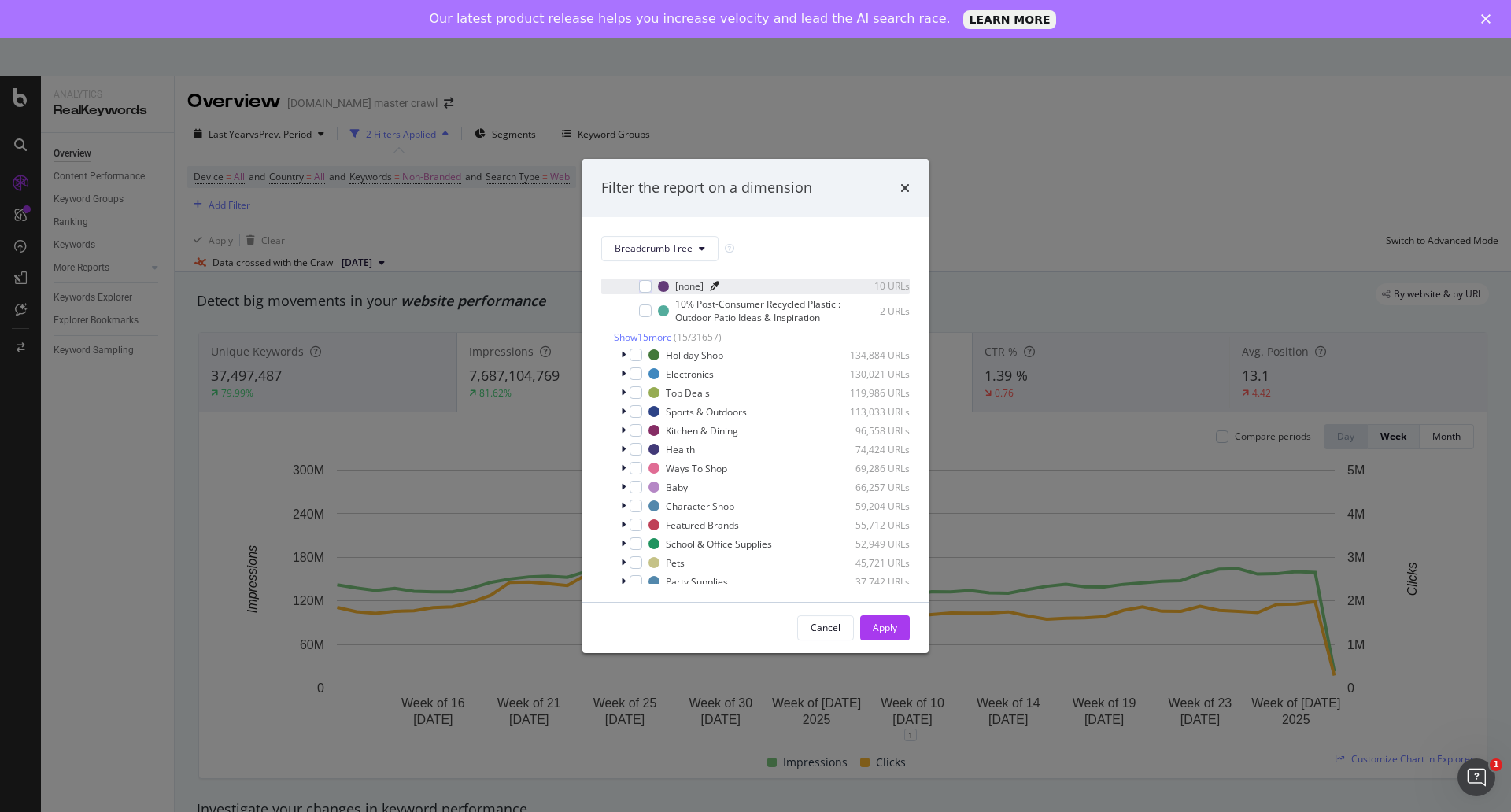
scroll to position [3091, 0]
click at [658, 341] on span "Show 15 more" at bounding box center [643, 334] width 59 height 13
click at [650, 324] on span "Show 15 more" at bounding box center [643, 317] width 59 height 13
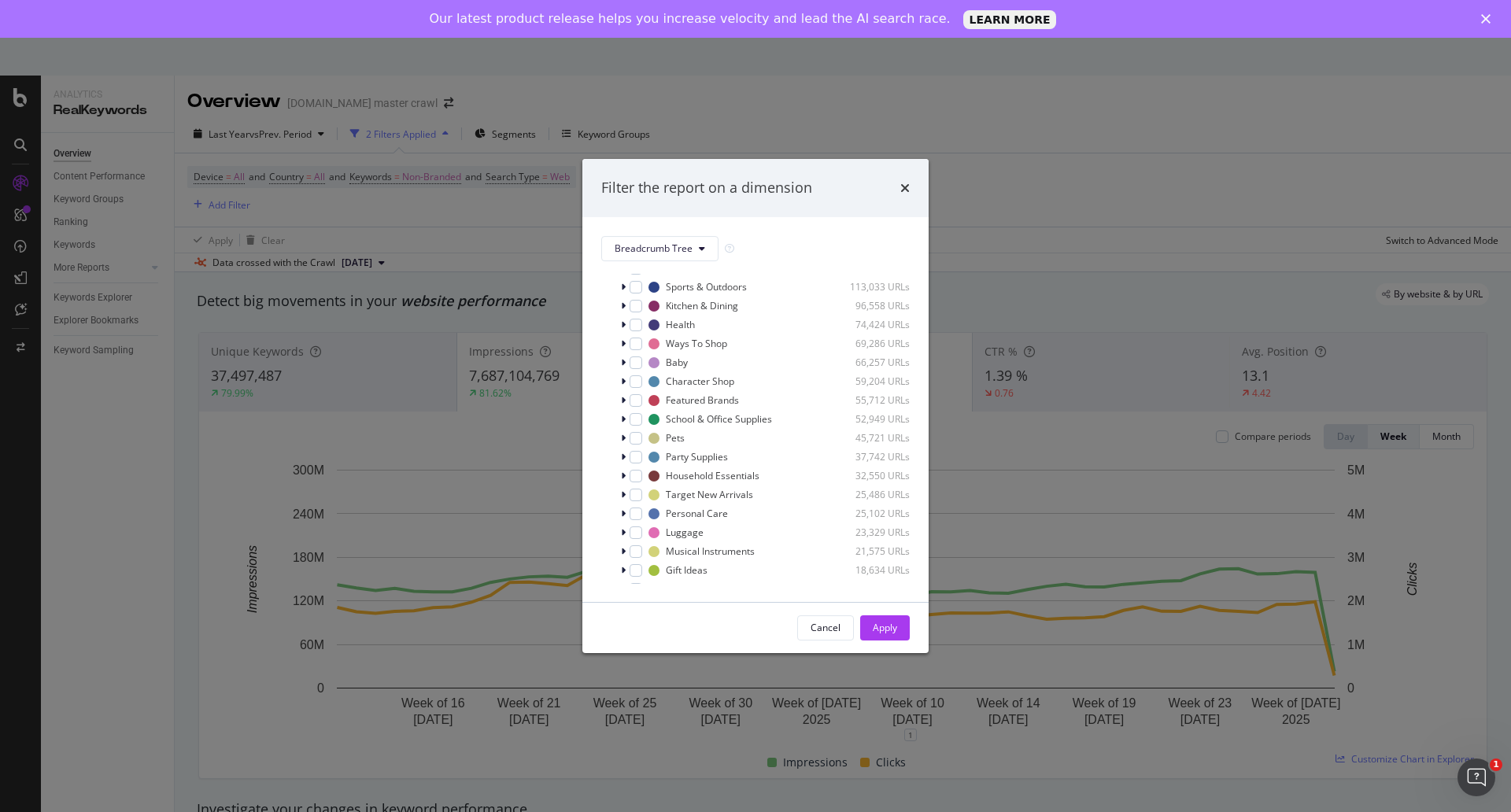
scroll to position [4199, 0]
click at [620, 233] on icon "modal" at bounding box center [622, 228] width 5 height 9
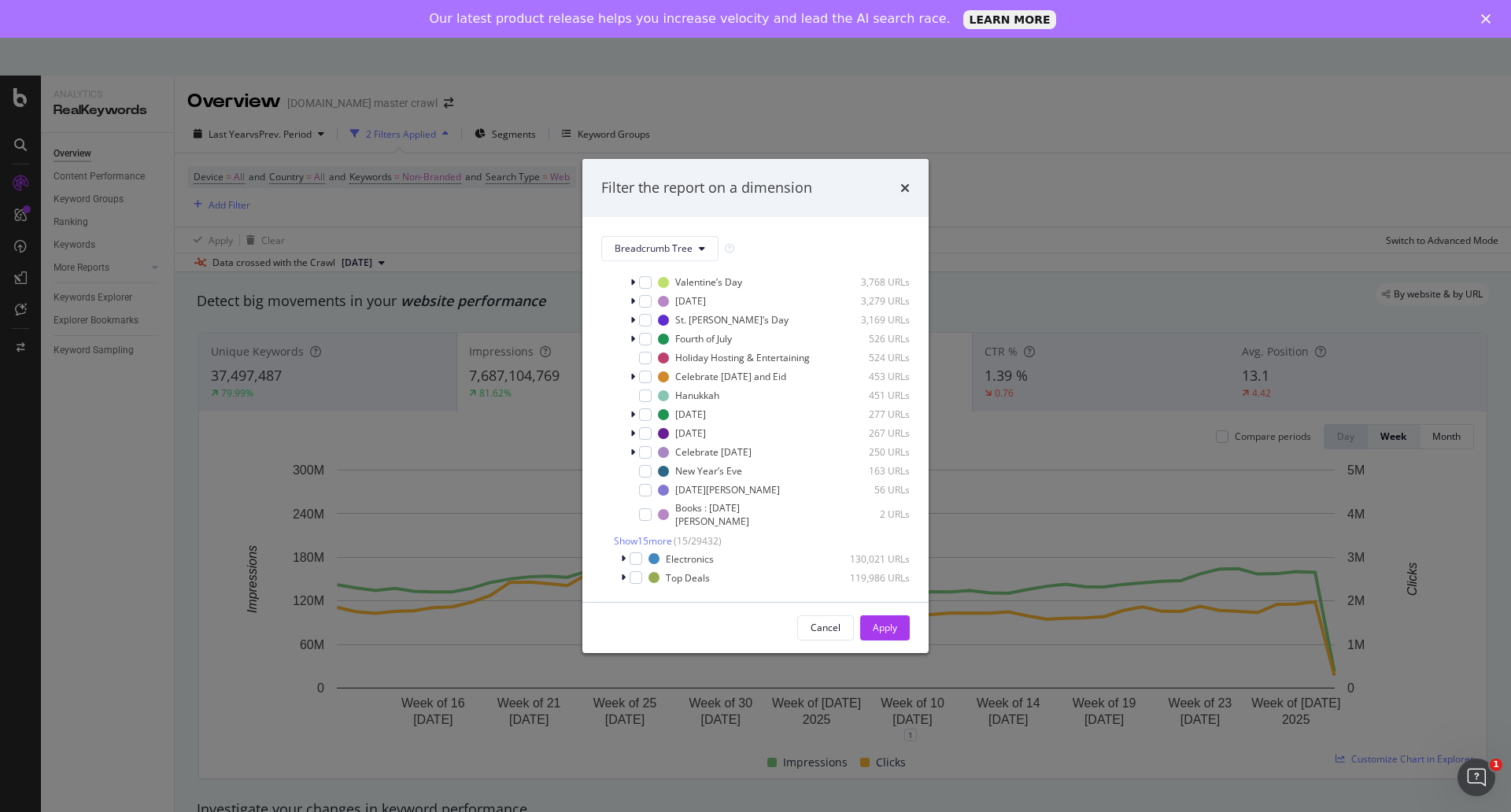
click at [633, 268] on icon "modal" at bounding box center [632, 263] width 5 height 9
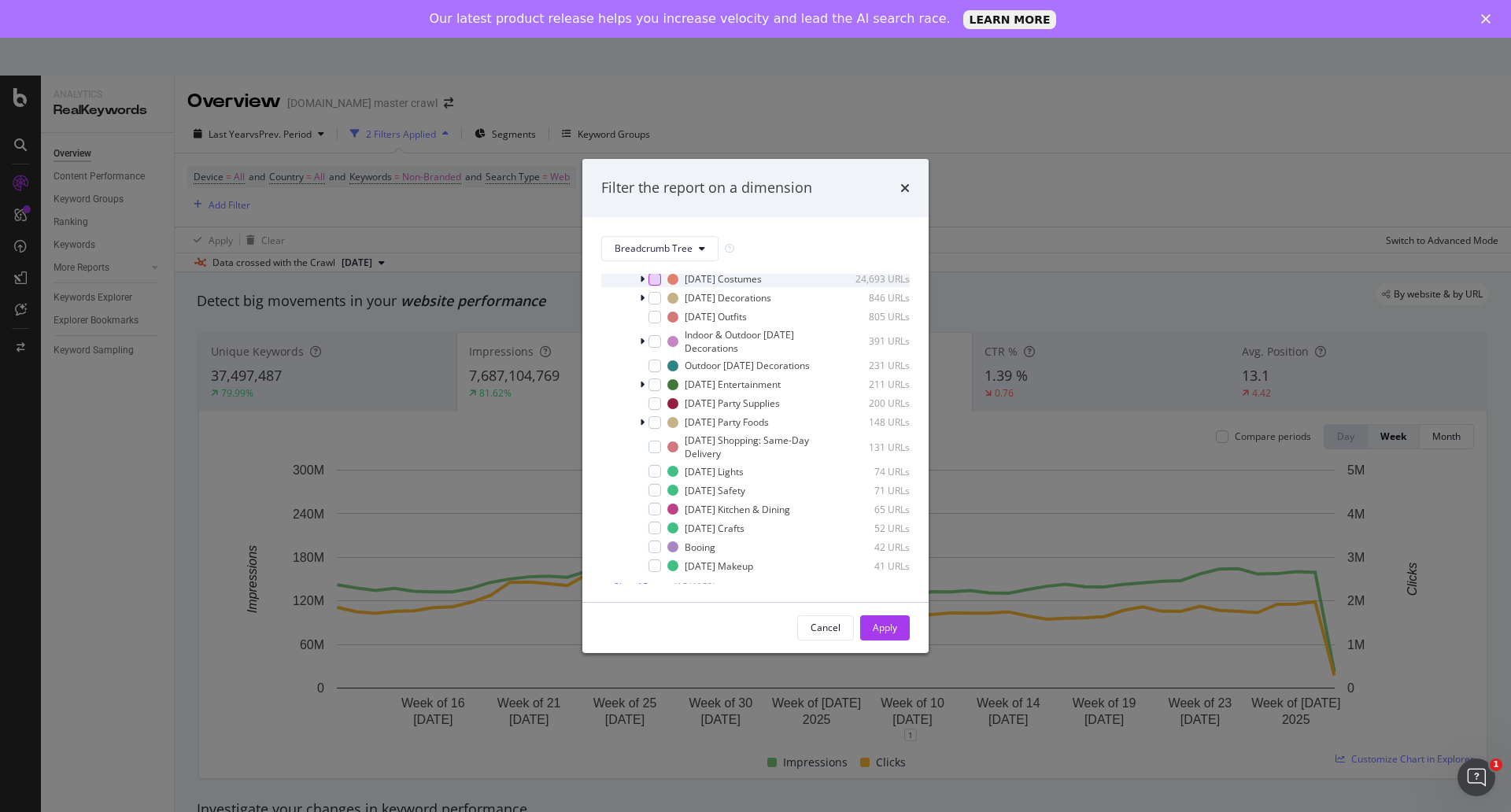
click at [658, 285] on div "modal" at bounding box center [654, 279] width 12 height 12
click at [643, 284] on icon "modal" at bounding box center [641, 279] width 5 height 9
click at [883, 626] on div "Apply" at bounding box center [885, 627] width 25 height 13
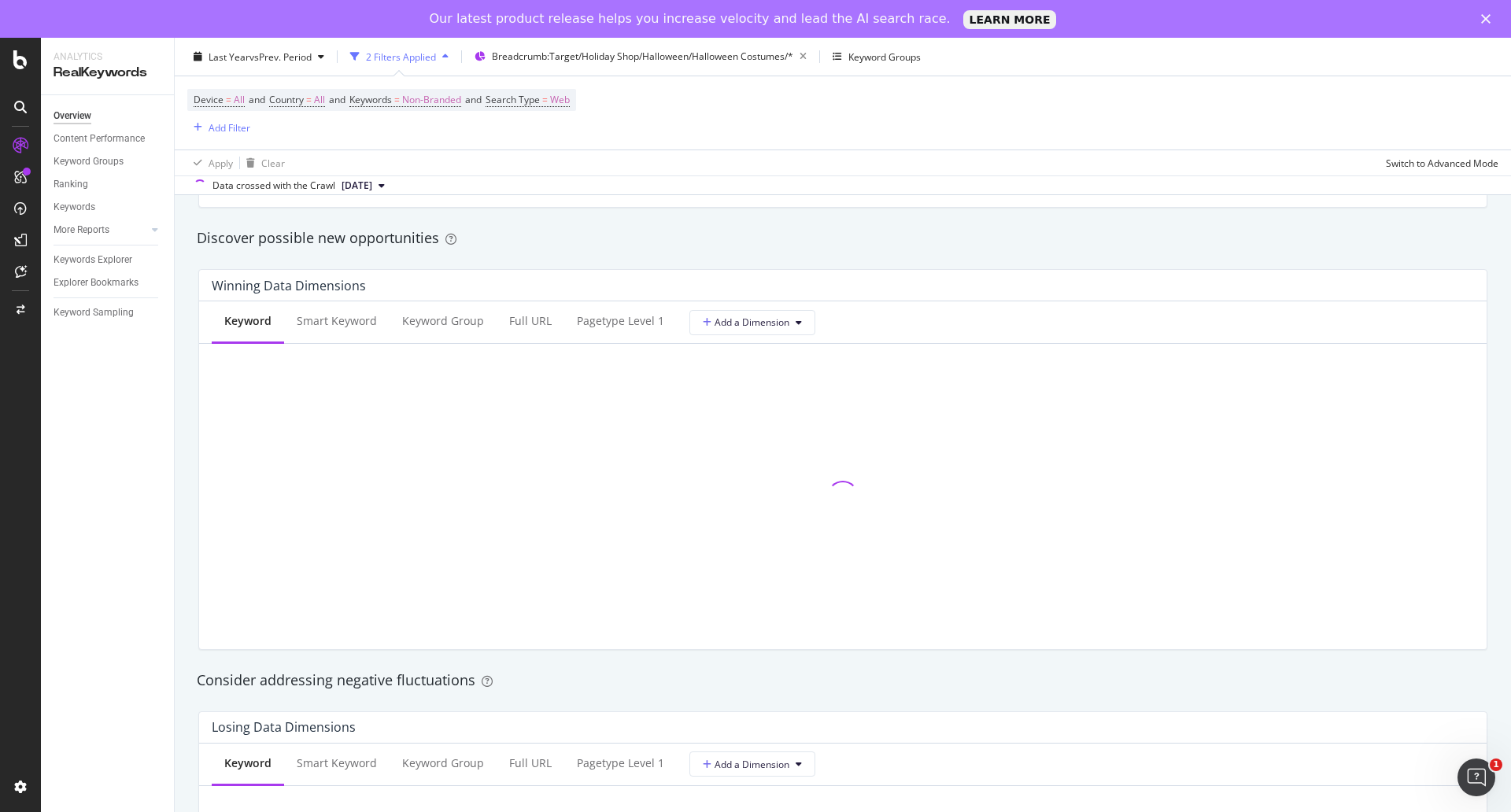
scroll to position [1348, 0]
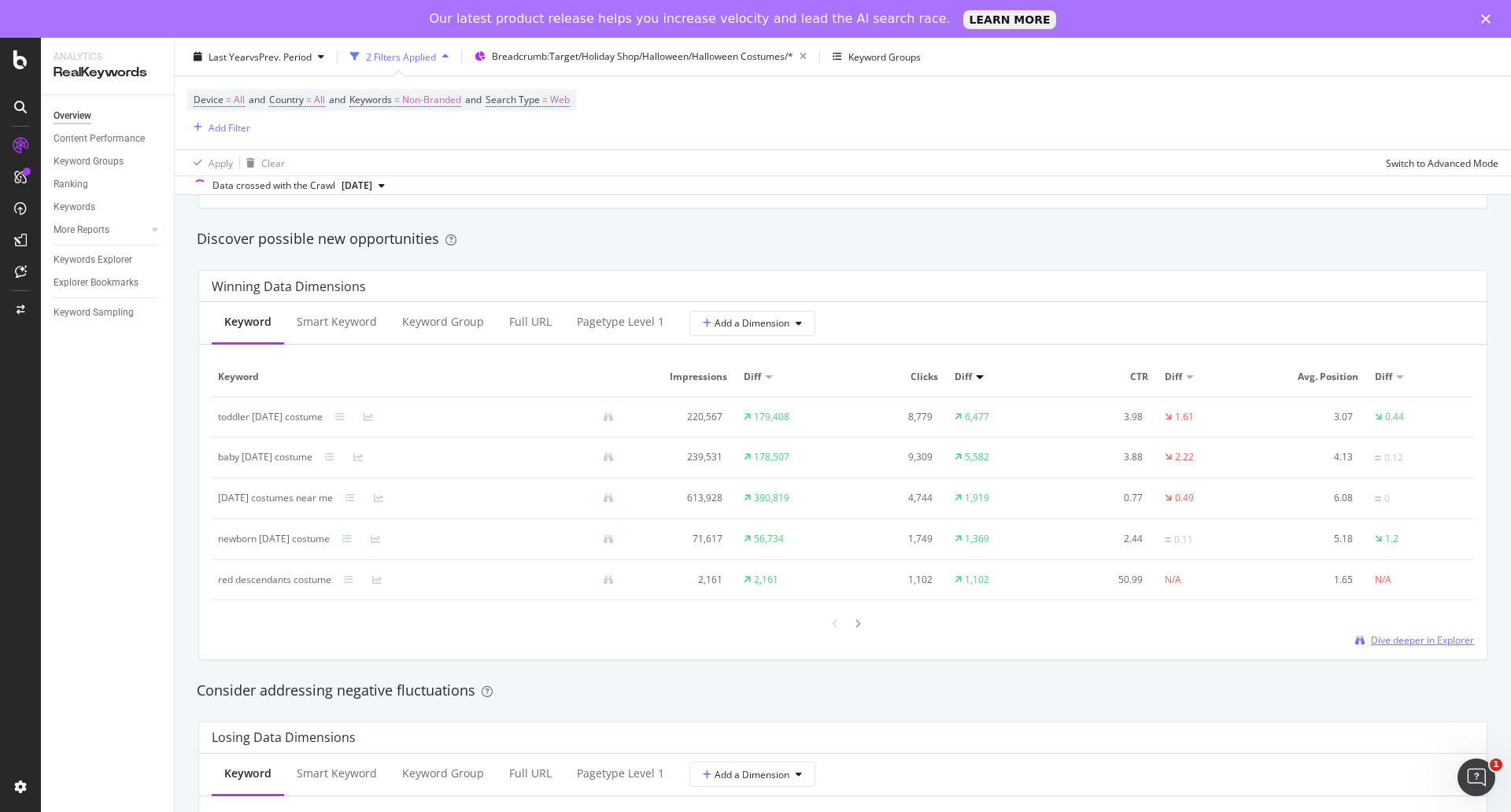
click at [1371, 638] on span "Dive deeper in Explorer" at bounding box center [1422, 640] width 103 height 13
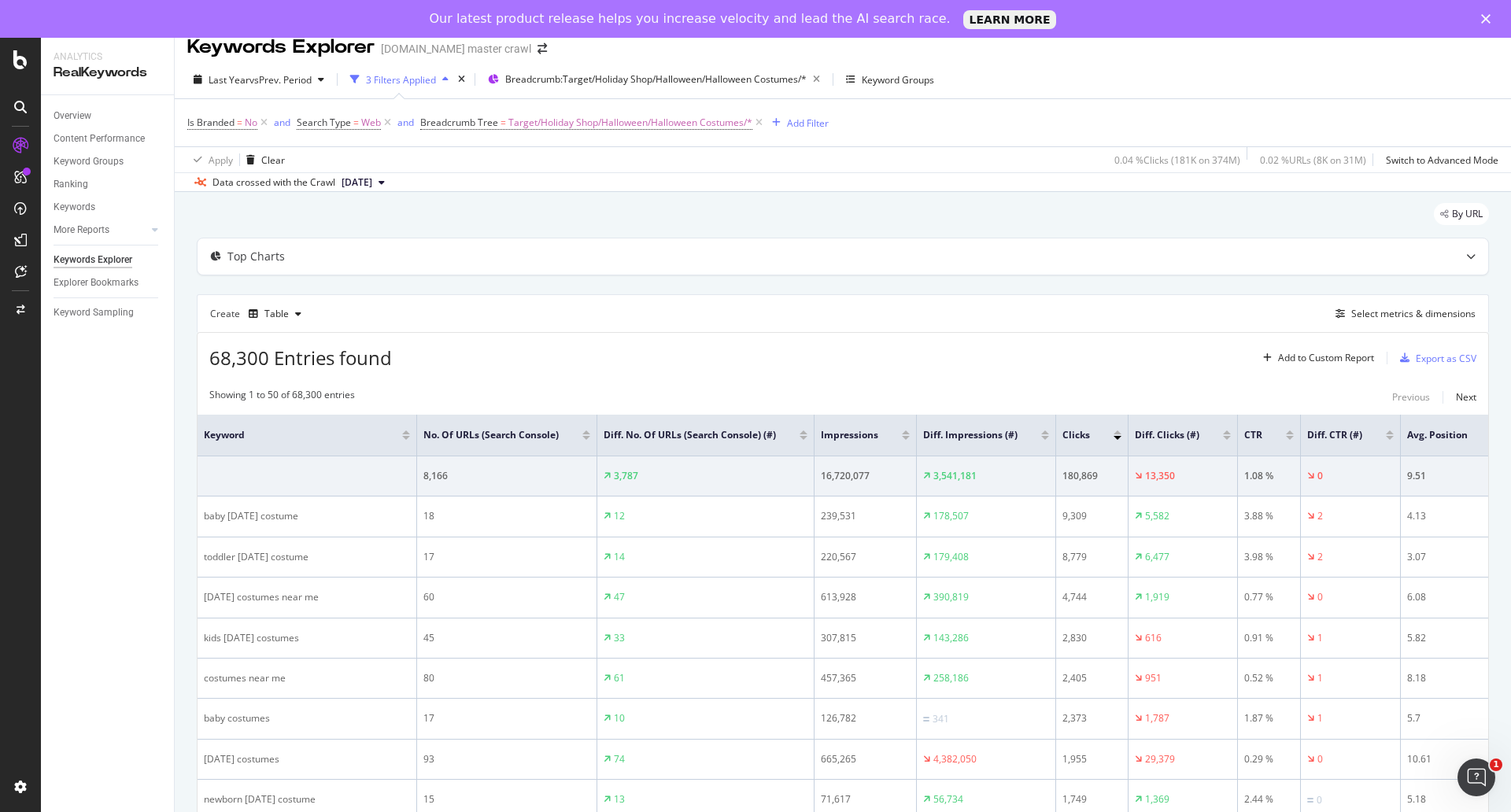
scroll to position [16, 0]
click at [1418, 363] on div "Export as CSV" at bounding box center [1446, 359] width 60 height 13
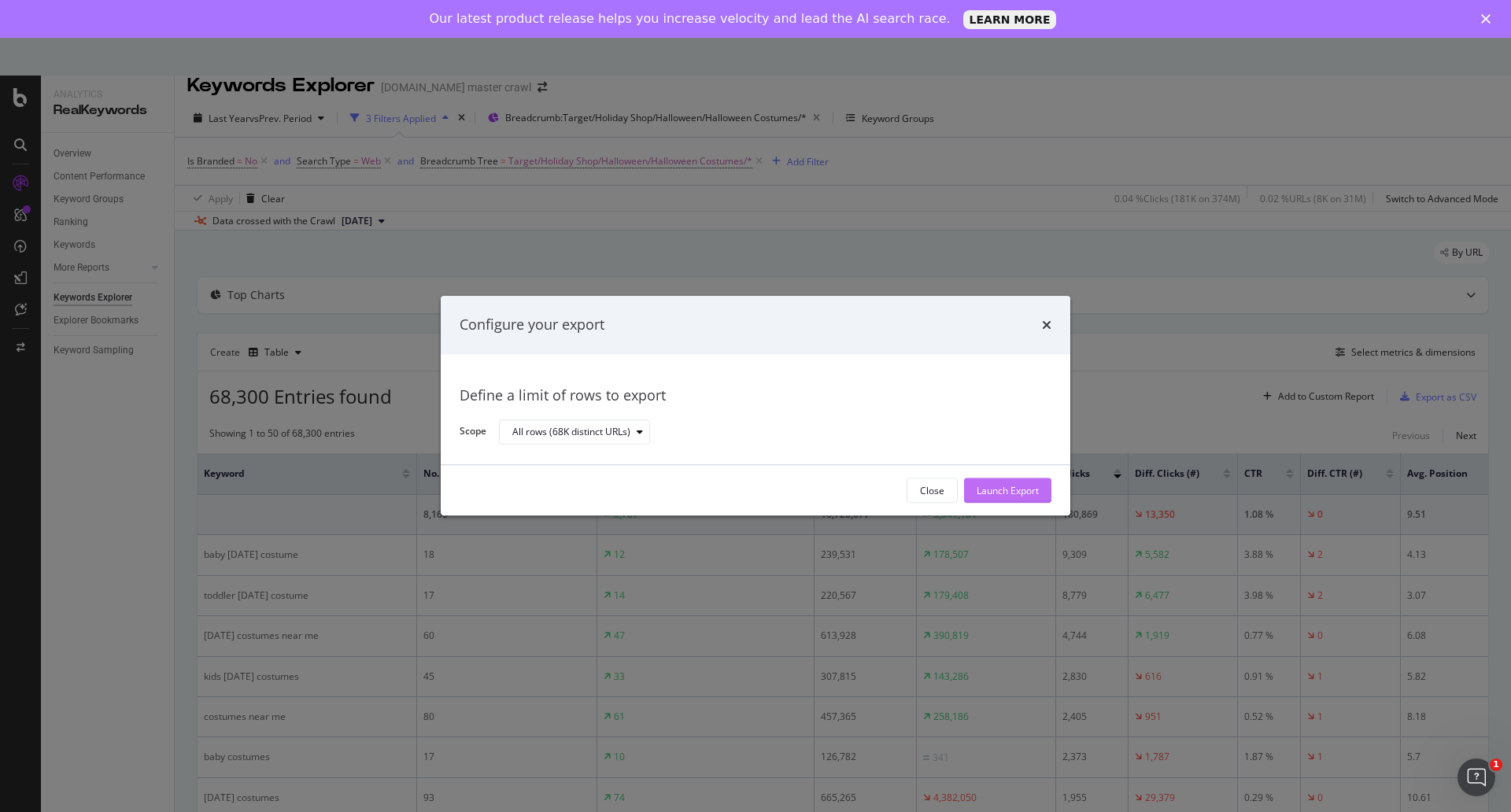
click at [1017, 491] on div "Launch Export" at bounding box center [1008, 490] width 62 height 13
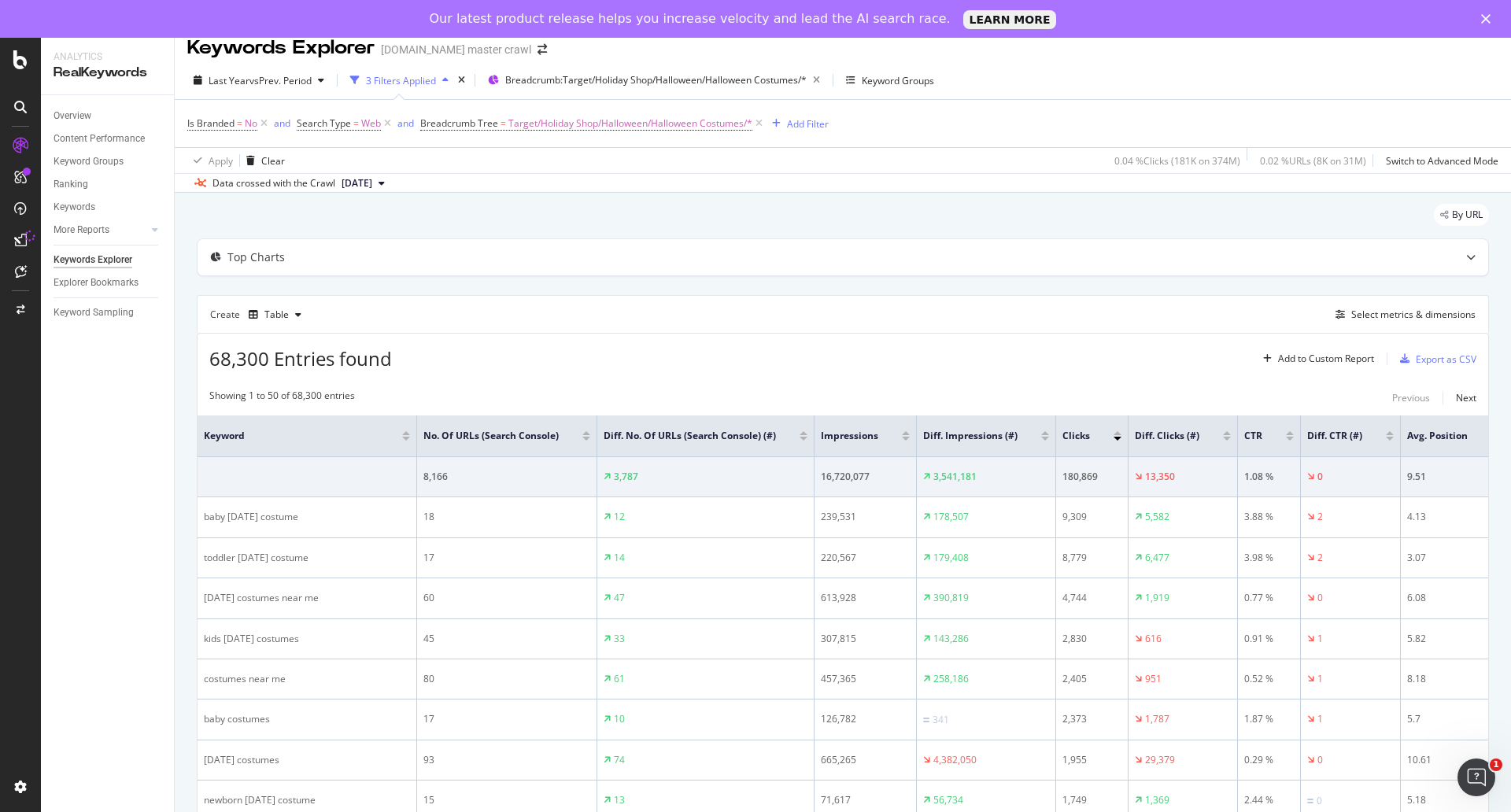
click at [21, 240] on icon at bounding box center [20, 239] width 12 height 12
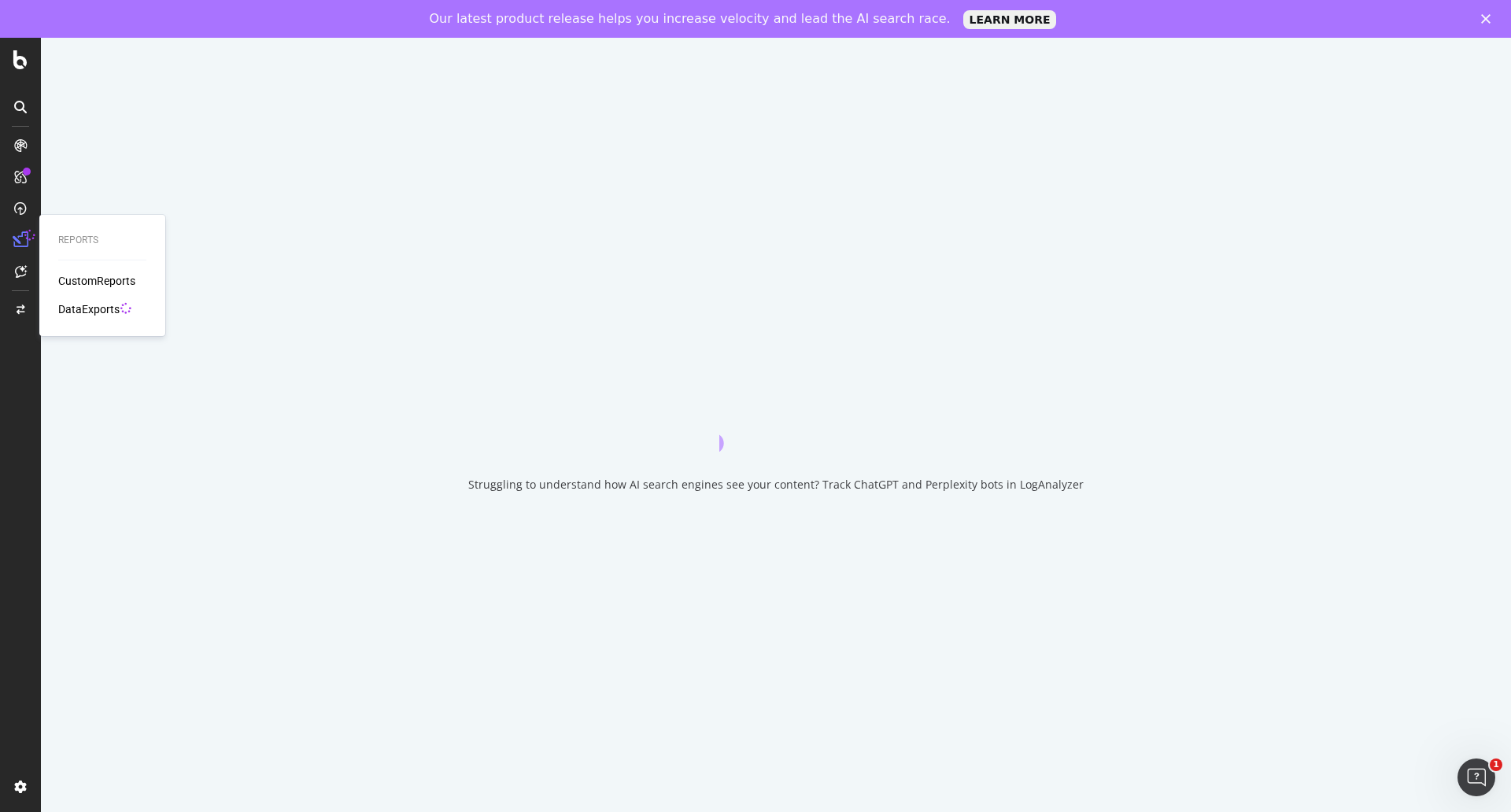
click at [84, 311] on div "DataExports" at bounding box center [89, 309] width 61 height 16
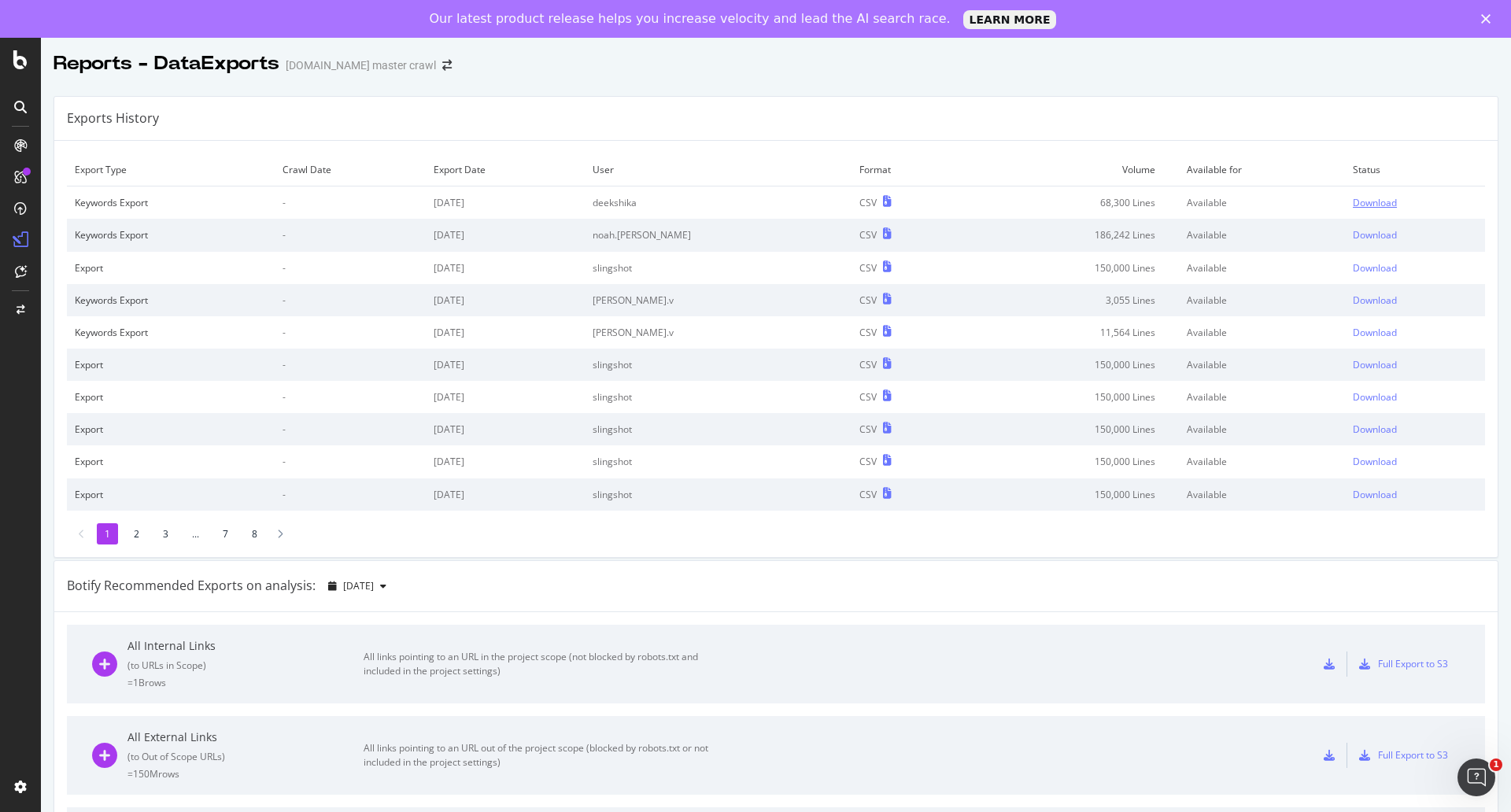
click at [1352, 200] on div "Download" at bounding box center [1374, 202] width 44 height 13
